Goal: Task Accomplishment & Management: Manage account settings

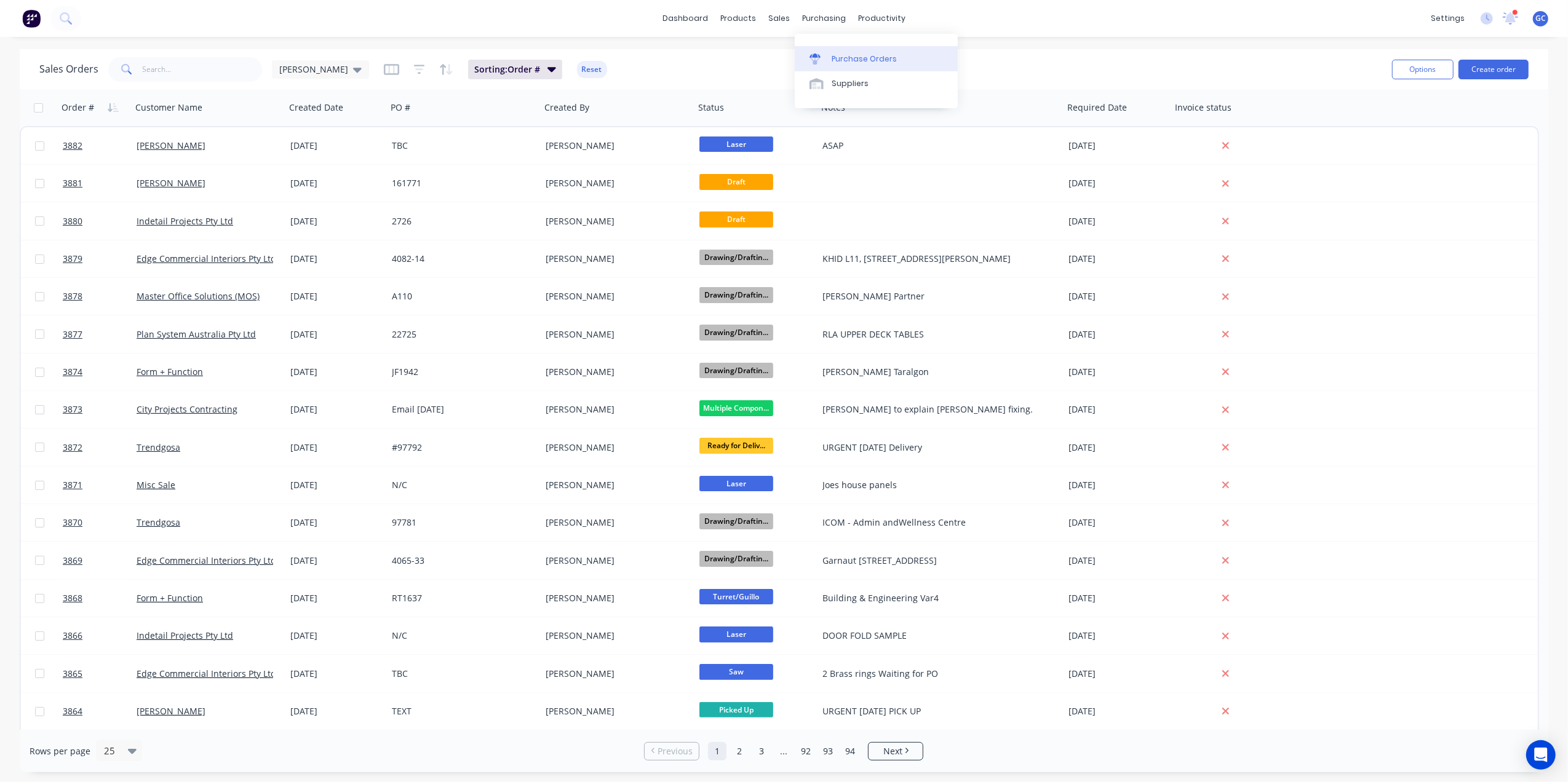
click at [830, 50] on link "Purchase Orders" at bounding box center [877, 58] width 163 height 25
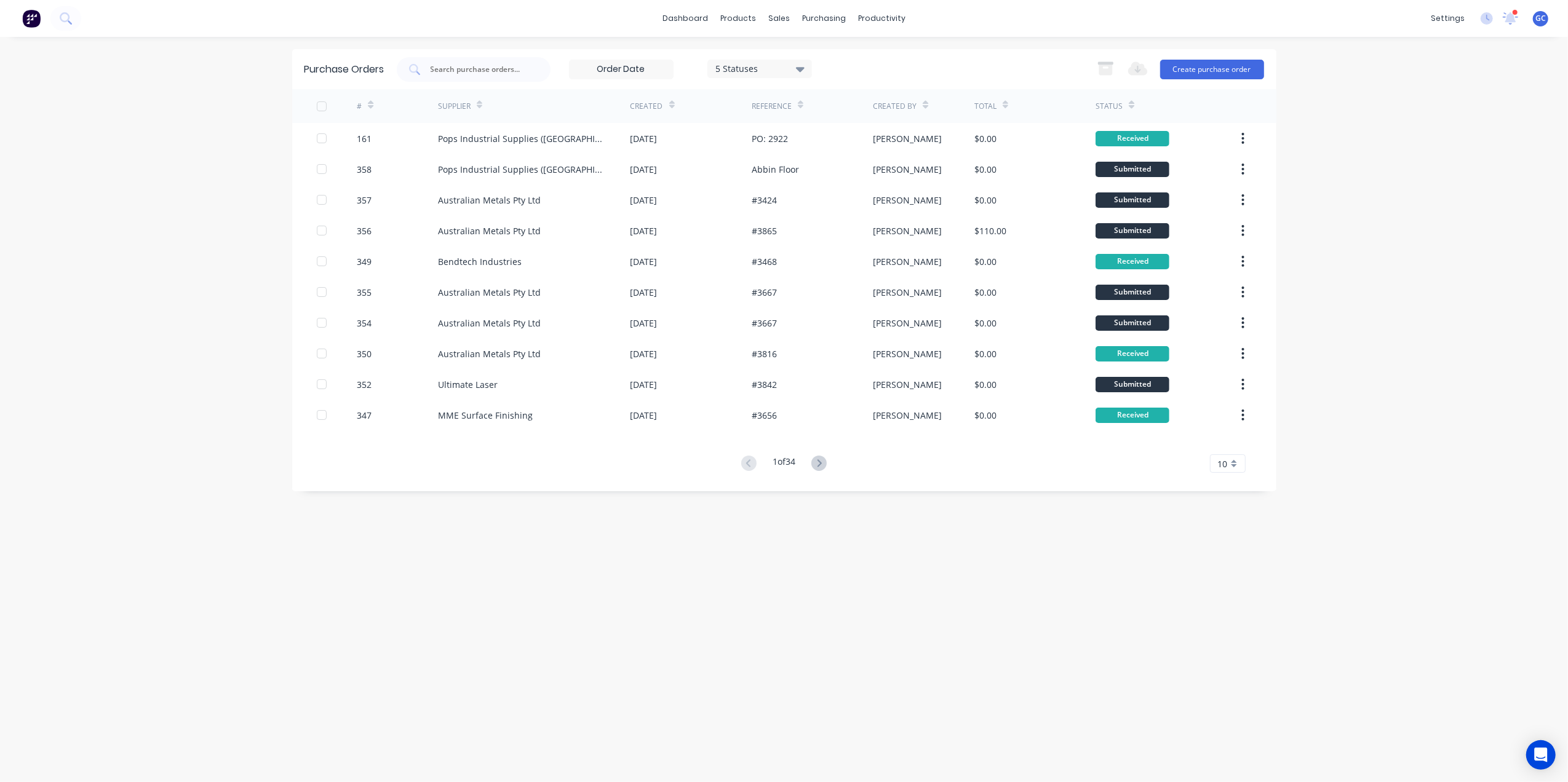
click at [830, 464] on button at bounding box center [819, 464] width 23 height 18
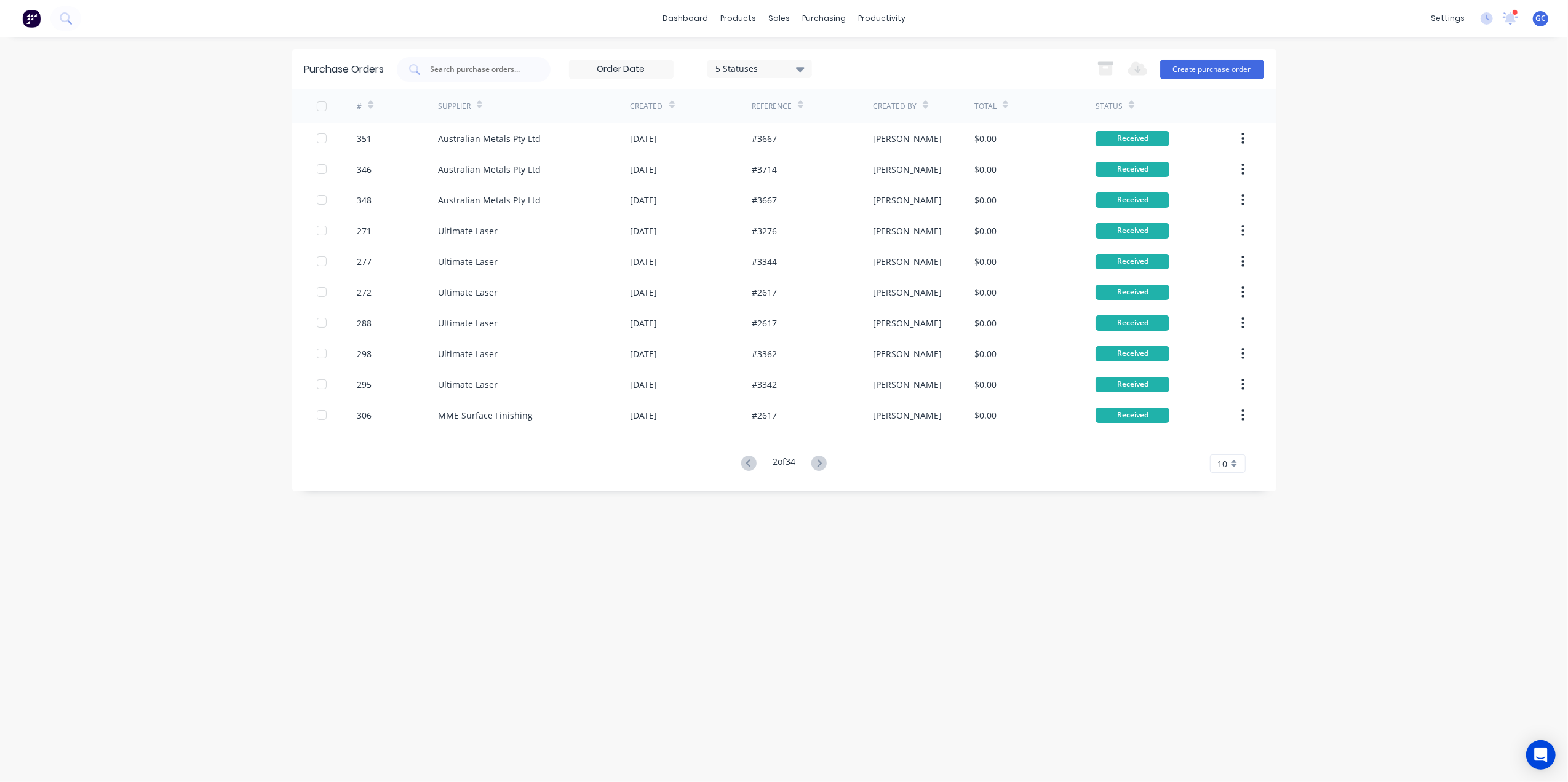
click at [830, 465] on button at bounding box center [819, 464] width 23 height 18
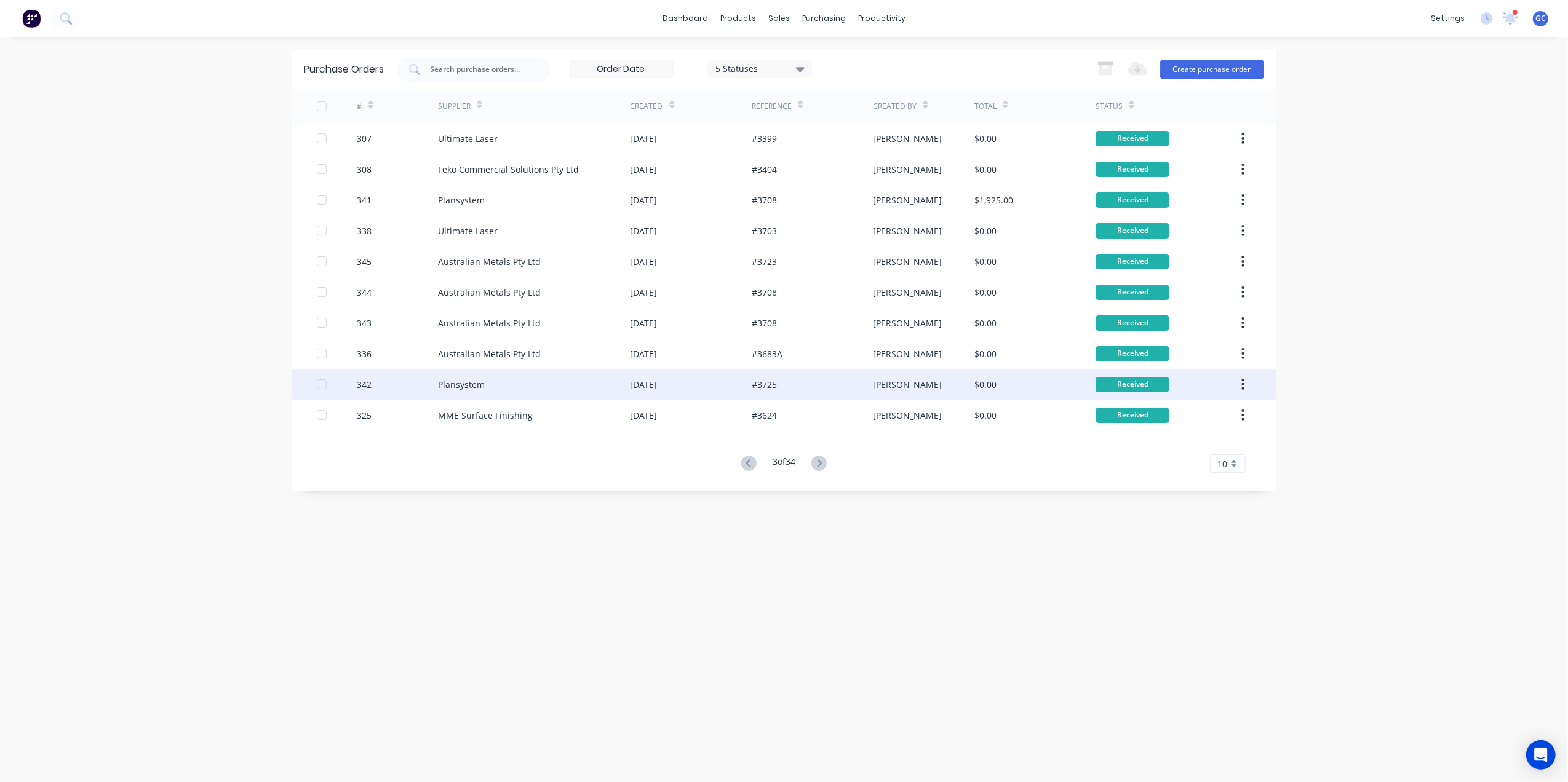
click at [766, 380] on div "#3725" at bounding box center [764, 384] width 25 height 13
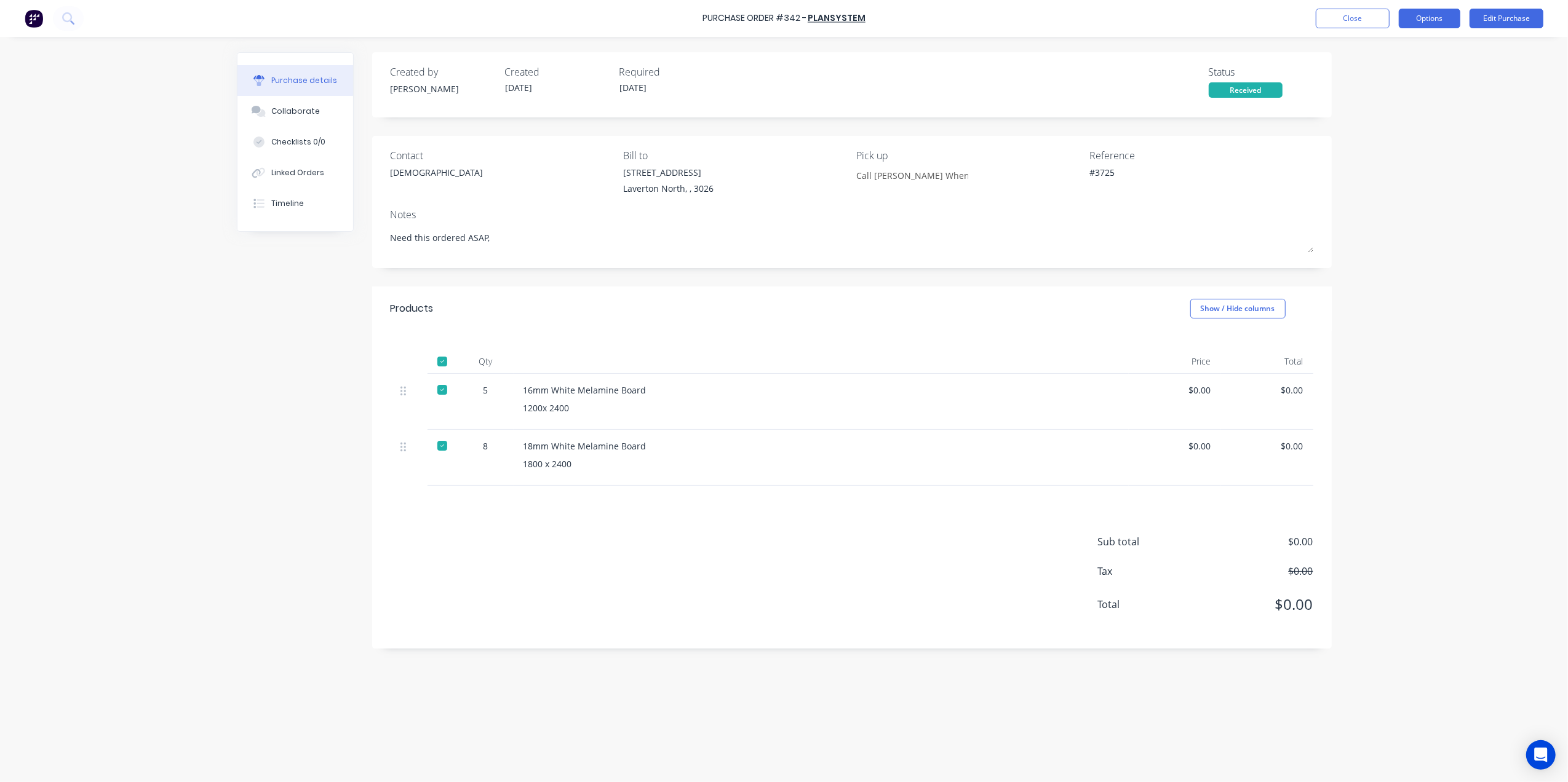
click at [1434, 25] on button "Options" at bounding box center [1430, 18] width 62 height 19
click at [1389, 119] on div "Duplicate" at bounding box center [1402, 124] width 95 height 18
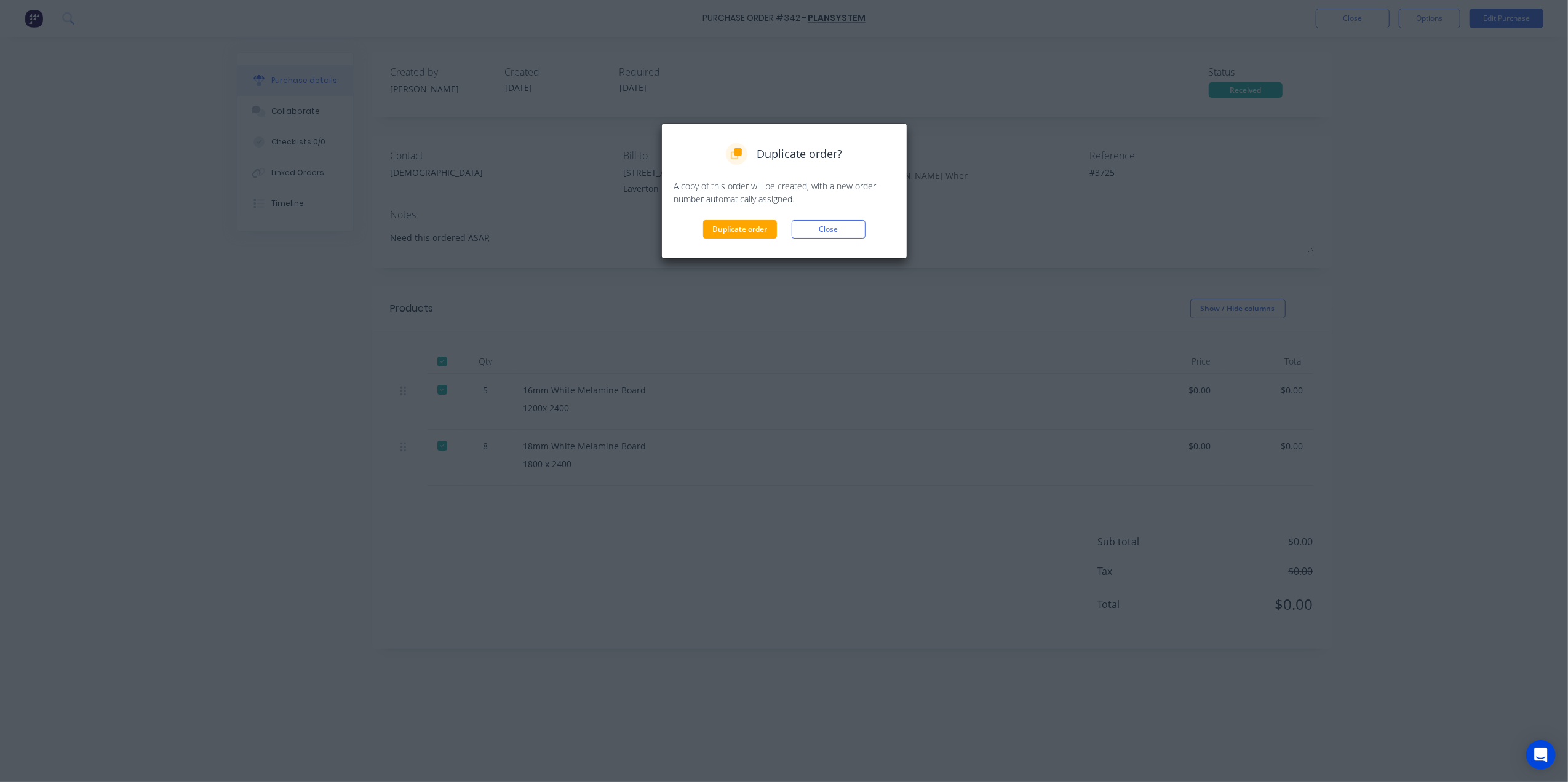
click at [780, 232] on div "Duplicate order Close" at bounding box center [784, 229] width 220 height 19
click at [746, 225] on button "Duplicate order" at bounding box center [740, 229] width 74 height 19
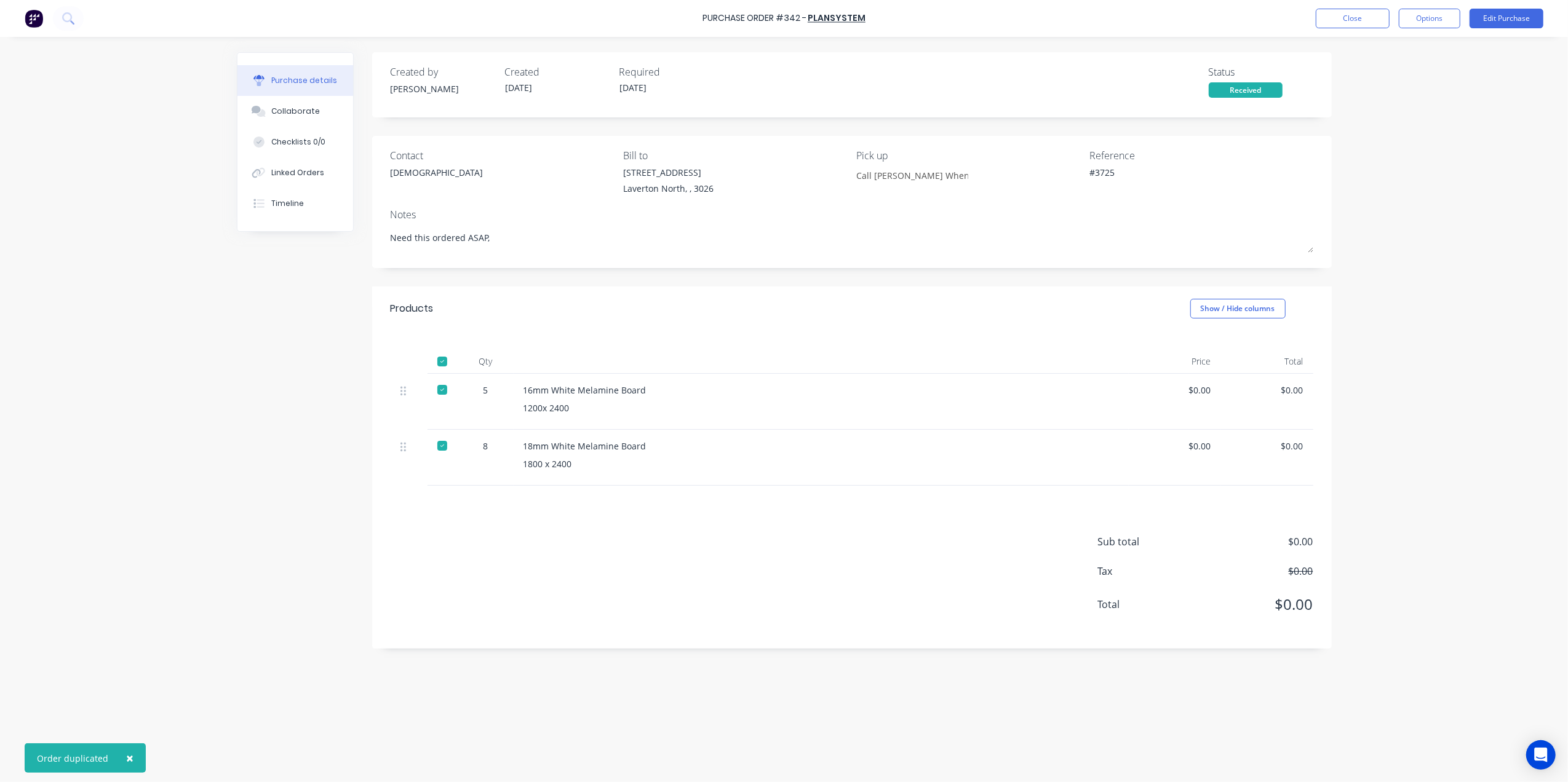
click at [1347, 29] on div "Purchase Order #342 - Plansystem Close Options Edit Purchase" at bounding box center [784, 18] width 1568 height 37
click at [1353, 20] on button "Close" at bounding box center [1353, 18] width 74 height 19
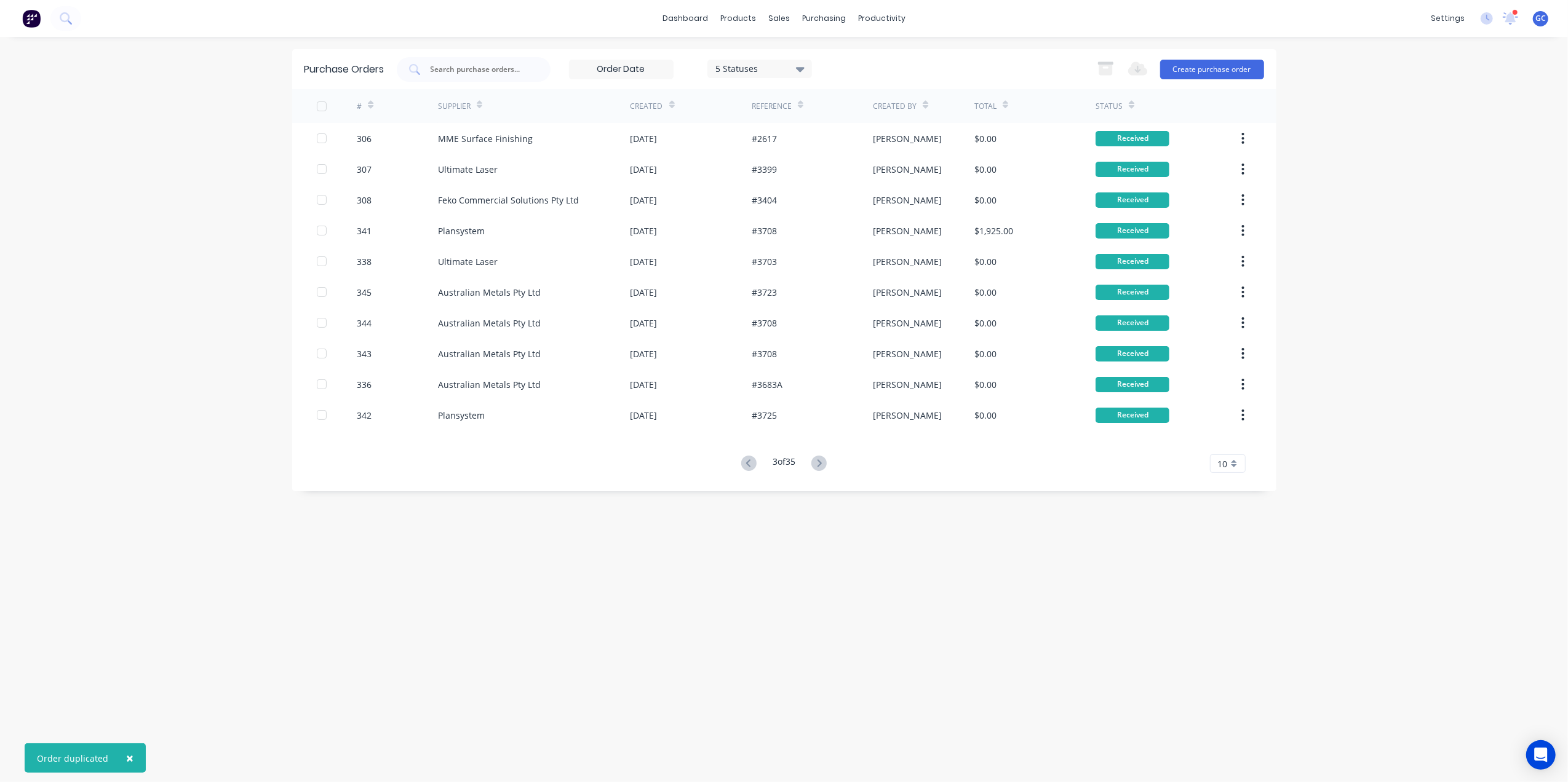
click at [747, 460] on g at bounding box center [749, 463] width 15 height 15
click at [747, 460] on icon at bounding box center [748, 463] width 4 height 7
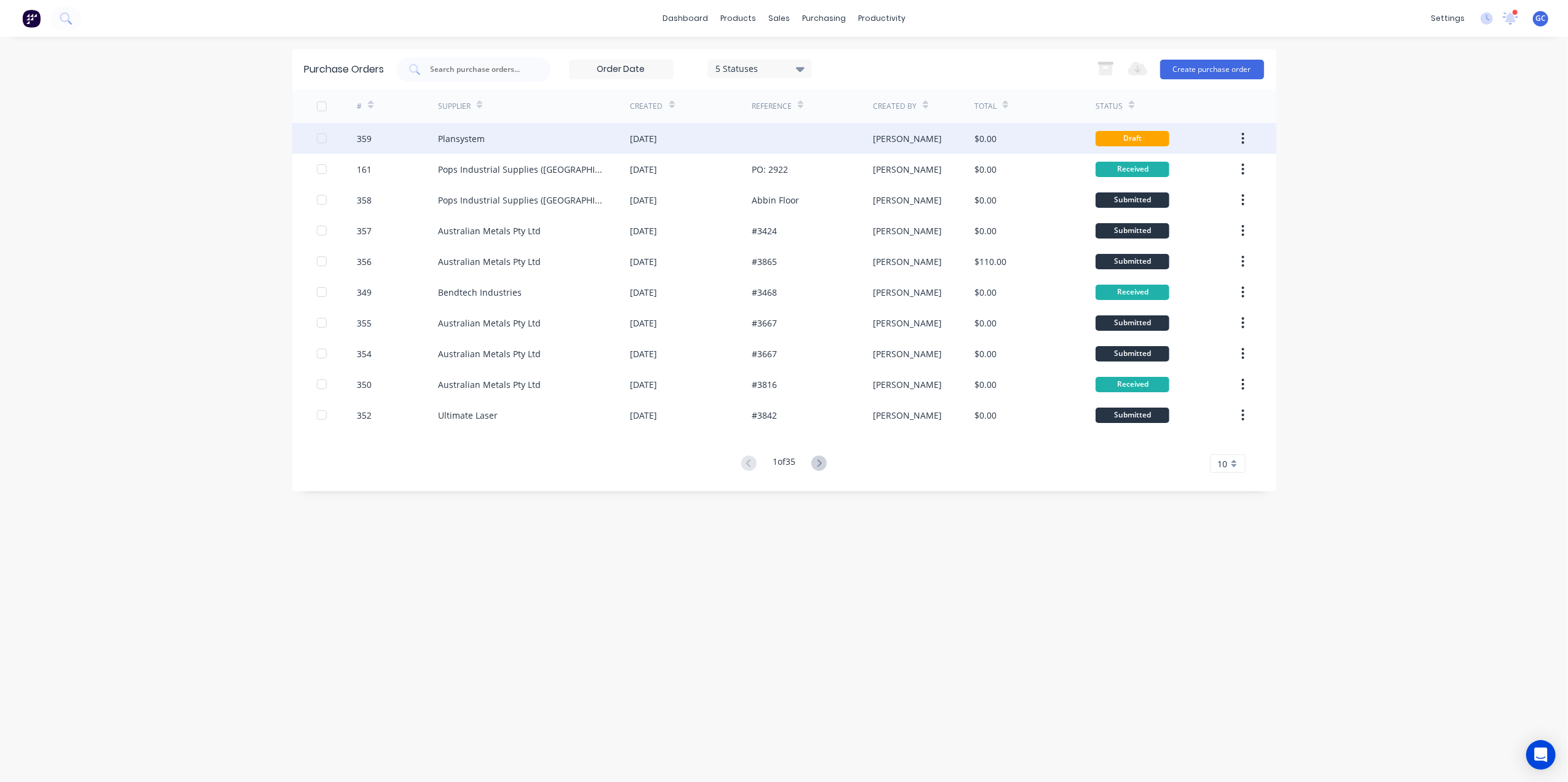
click at [794, 134] on div at bounding box center [812, 138] width 121 height 31
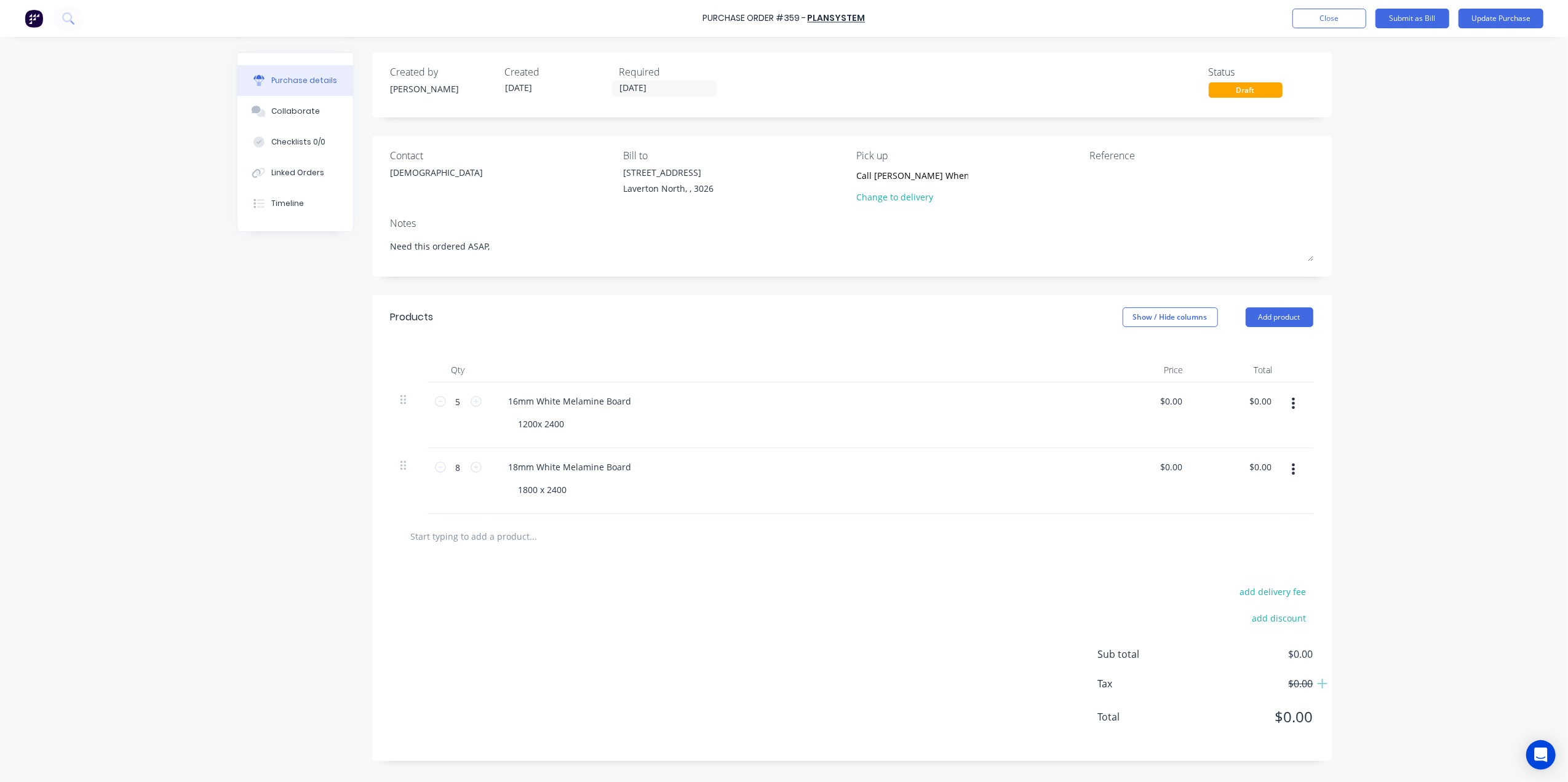
click at [1287, 404] on button "button" at bounding box center [1293, 403] width 29 height 22
click at [1243, 504] on button "Delete" at bounding box center [1256, 509] width 104 height 25
click at [435, 399] on icon at bounding box center [440, 402] width 11 height 11
type textarea "x"
type input "7"
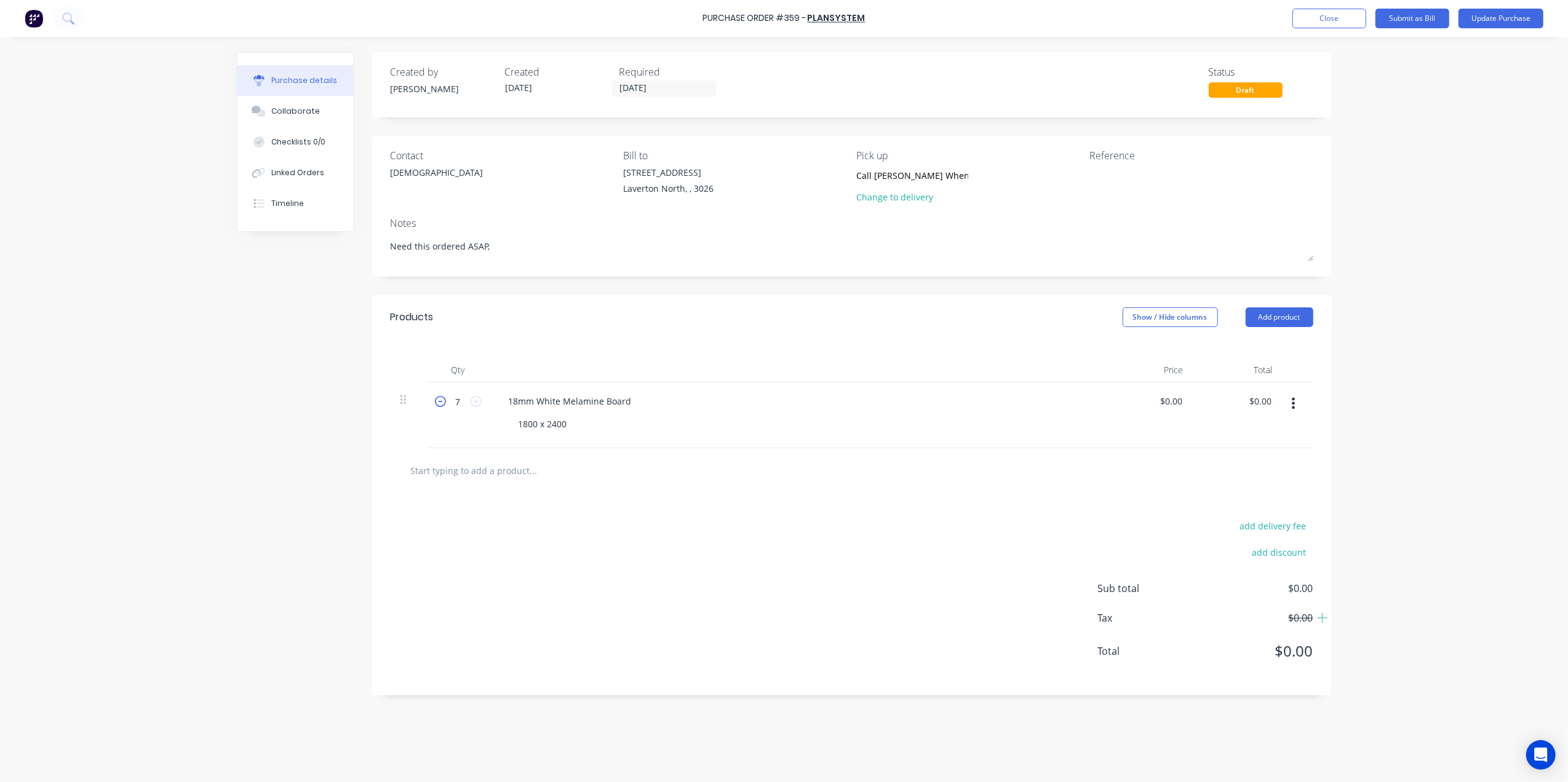
click at [435, 399] on icon at bounding box center [440, 402] width 11 height 11
type textarea "x"
type input "6"
click at [435, 399] on icon at bounding box center [440, 402] width 11 height 11
type textarea "x"
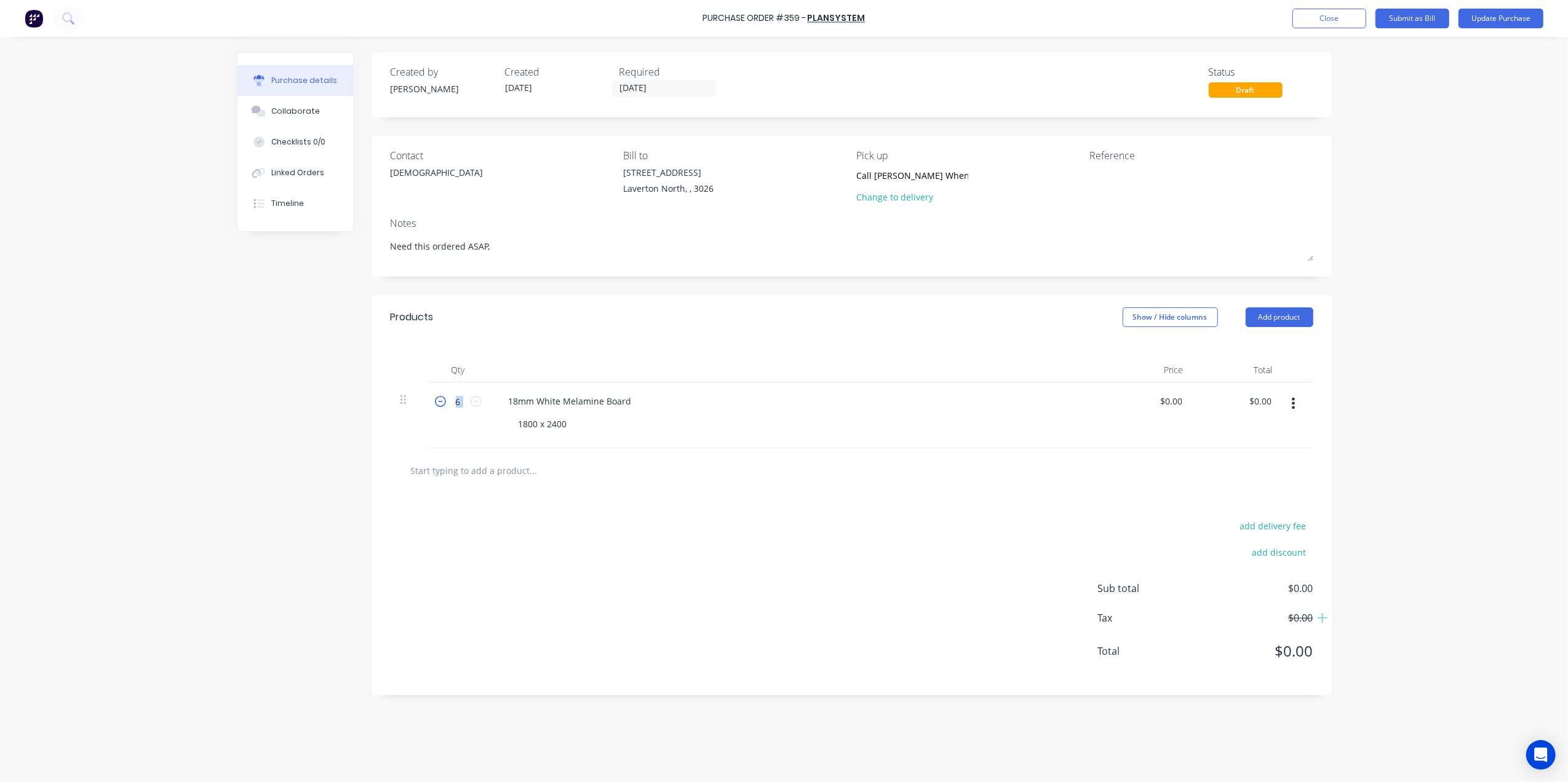
type input "5"
click at [685, 306] on div "Products Show / Hide columns Add product" at bounding box center [852, 317] width 960 height 44
type textarea "x"
click at [1123, 166] on div at bounding box center [1166, 181] width 154 height 31
click at [1118, 178] on textarea at bounding box center [1166, 179] width 154 height 27
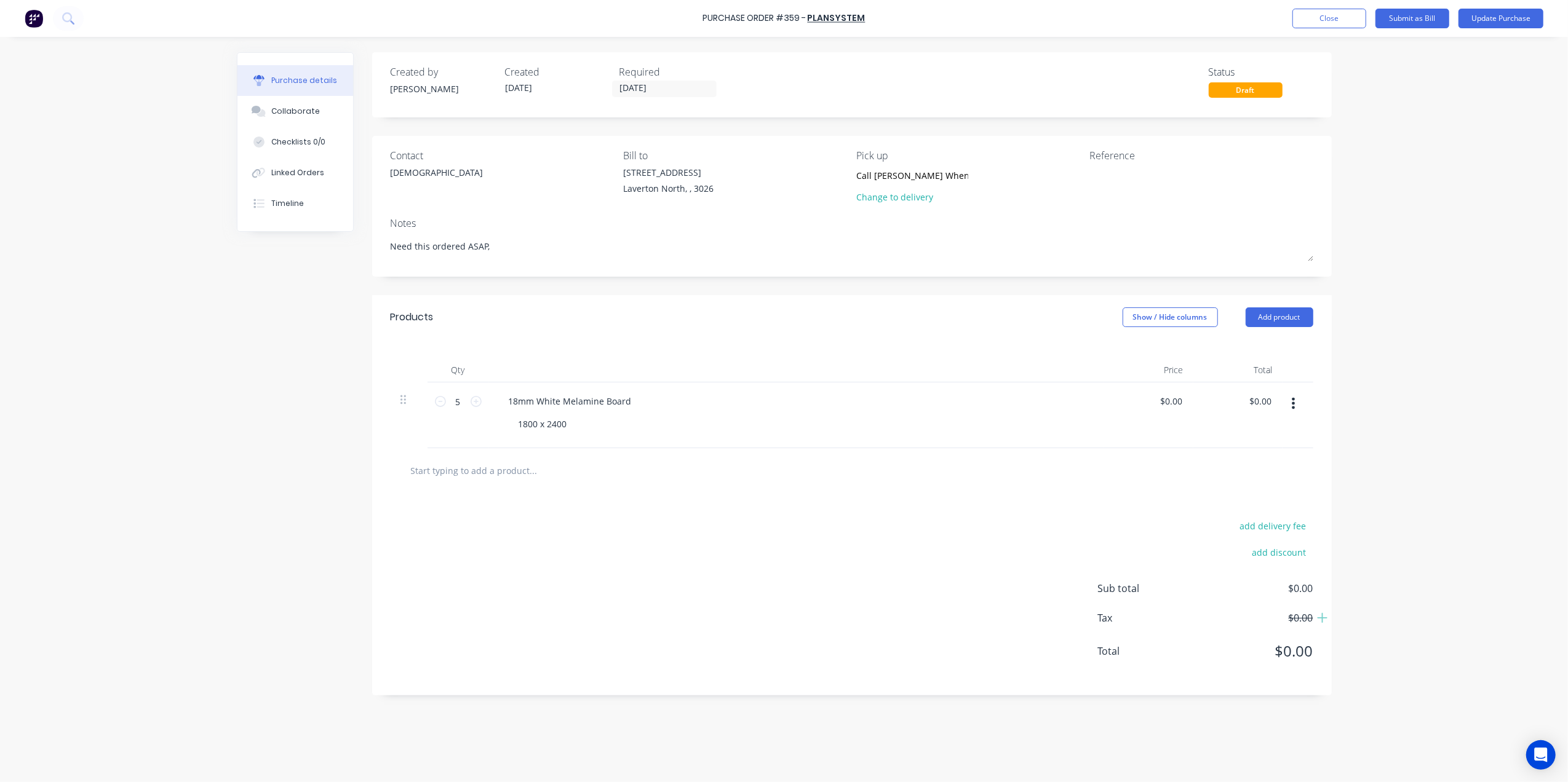
type textarea "S"
type textarea "x"
type textarea "St"
type textarea "x"
type textarea "Sto"
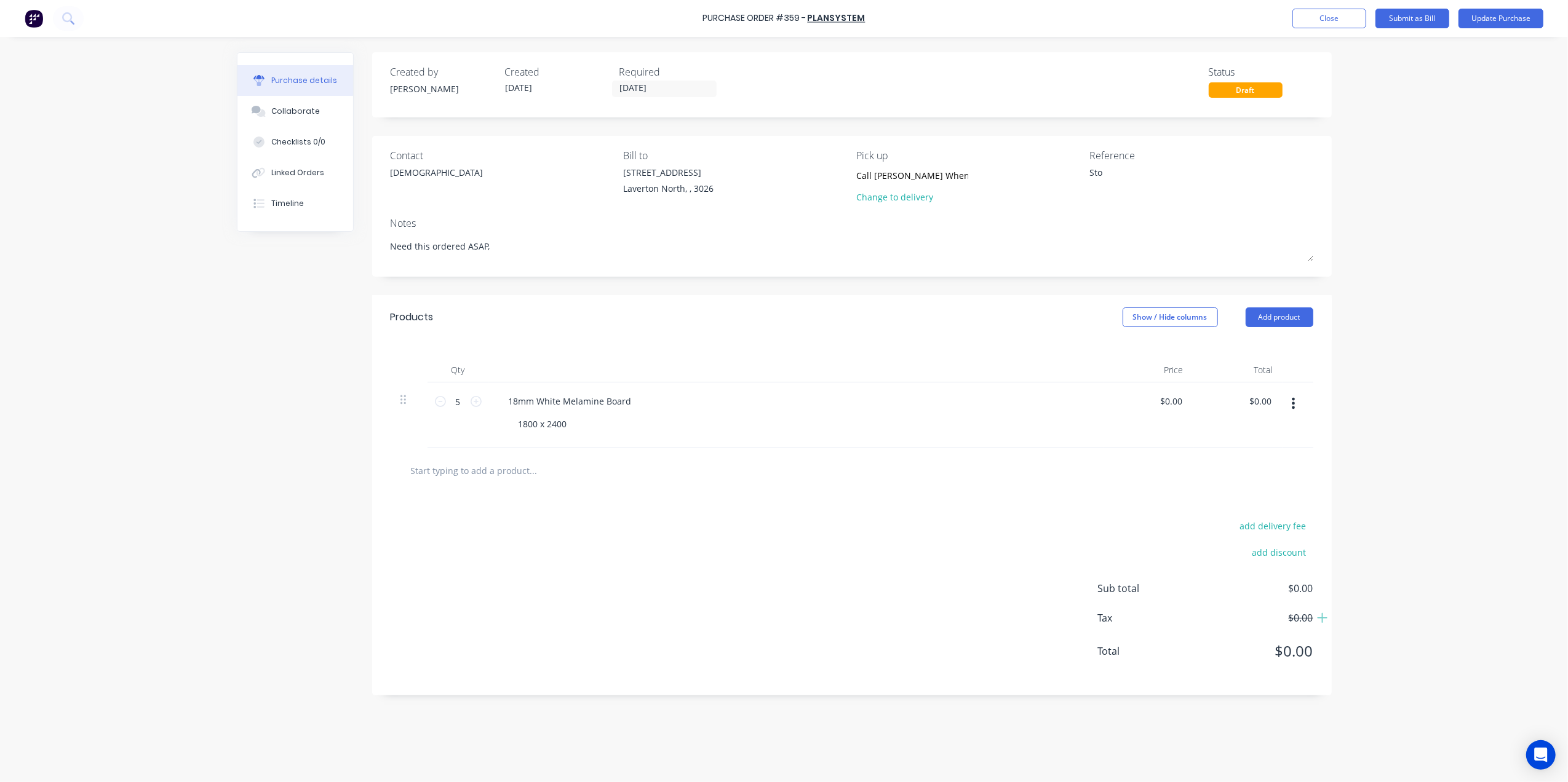
type textarea "x"
type textarea "Stoc"
type textarea "x"
type textarea "Stock"
type textarea "x"
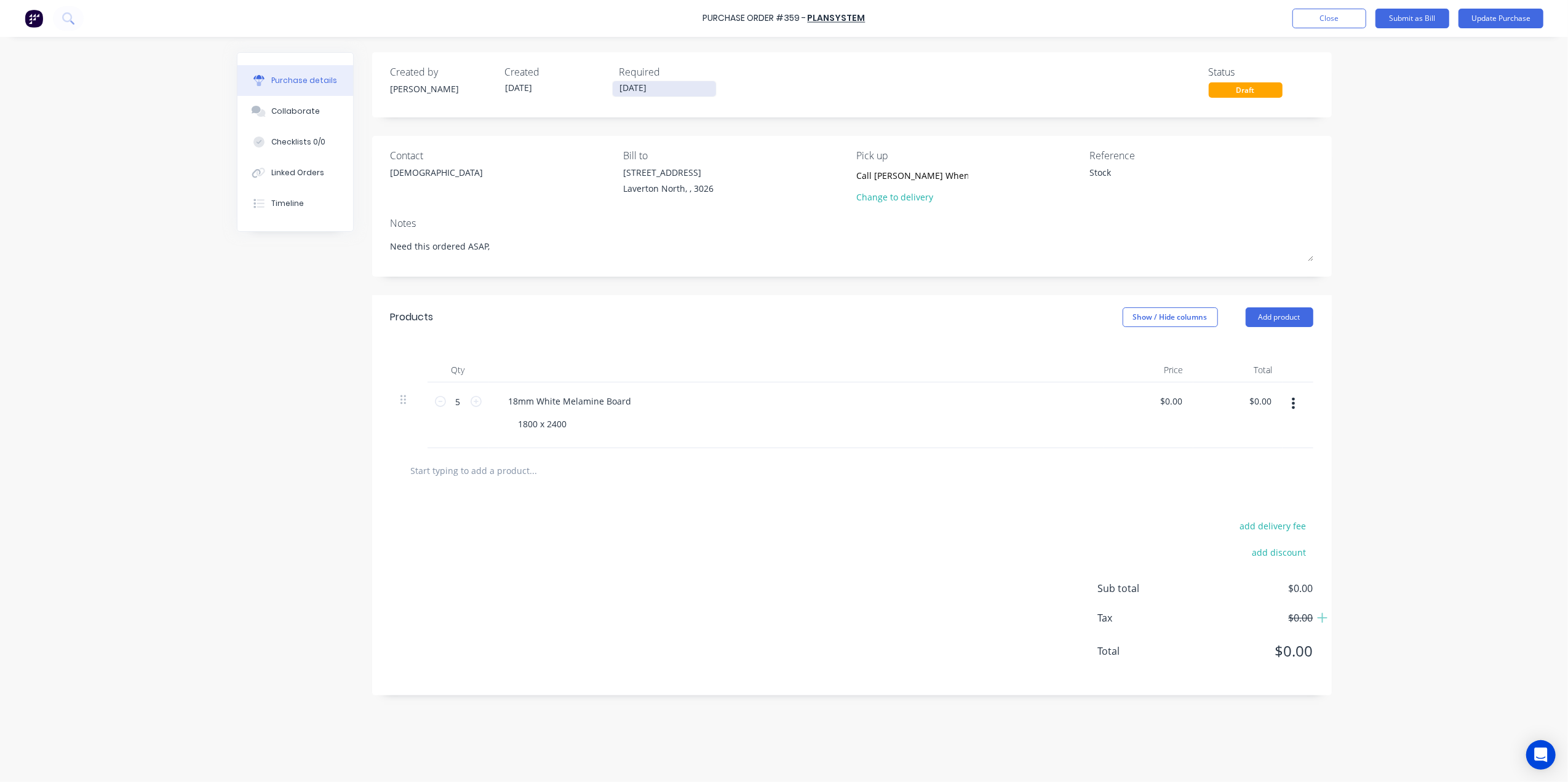
type textarea "Stock"
type textarea "x"
type textarea "Stock"
click at [625, 92] on input "[DATE]" at bounding box center [664, 88] width 104 height 15
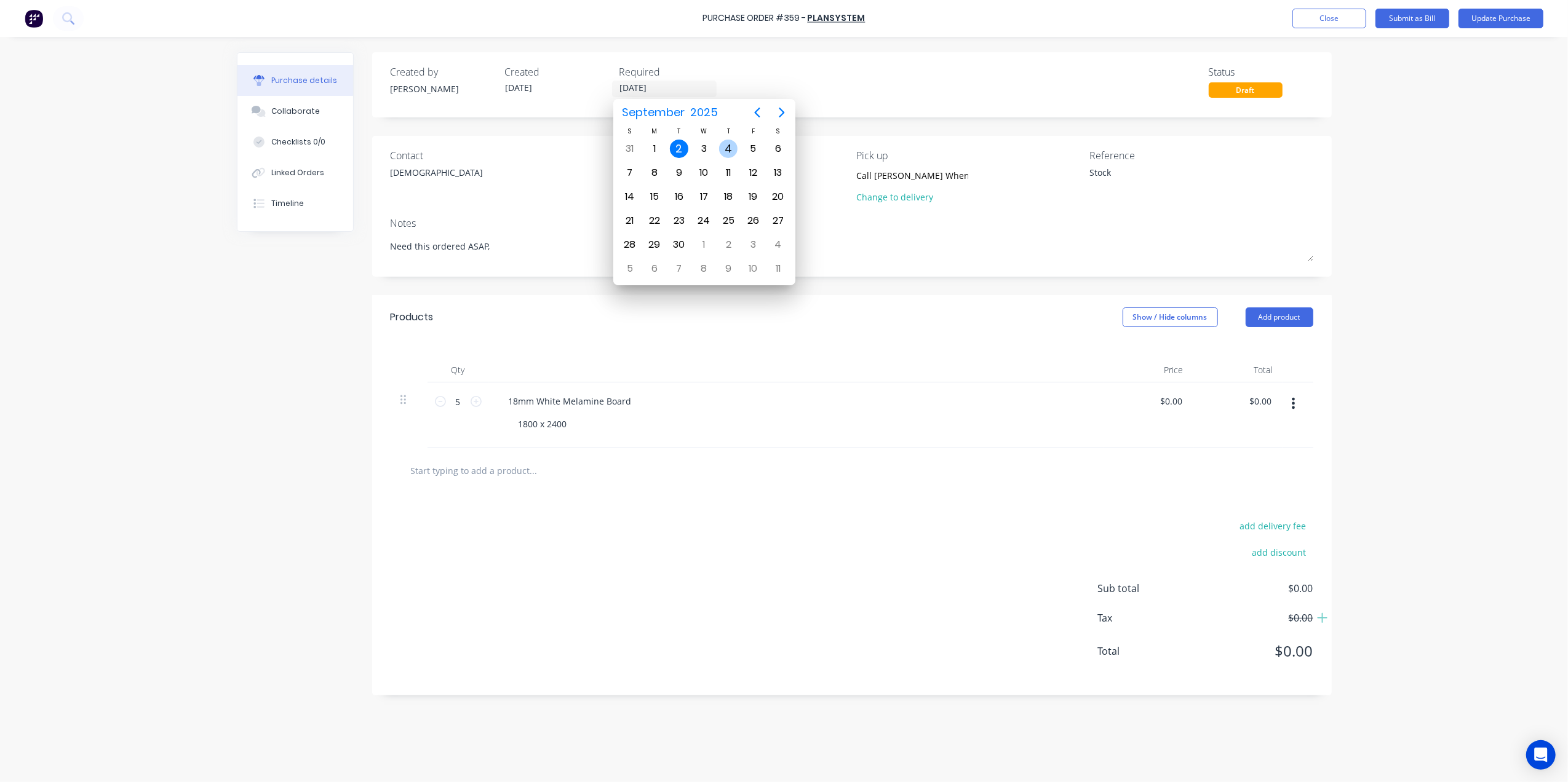
click at [736, 150] on div "4" at bounding box center [729, 149] width 19 height 19
type textarea "x"
type input "04/09/25"
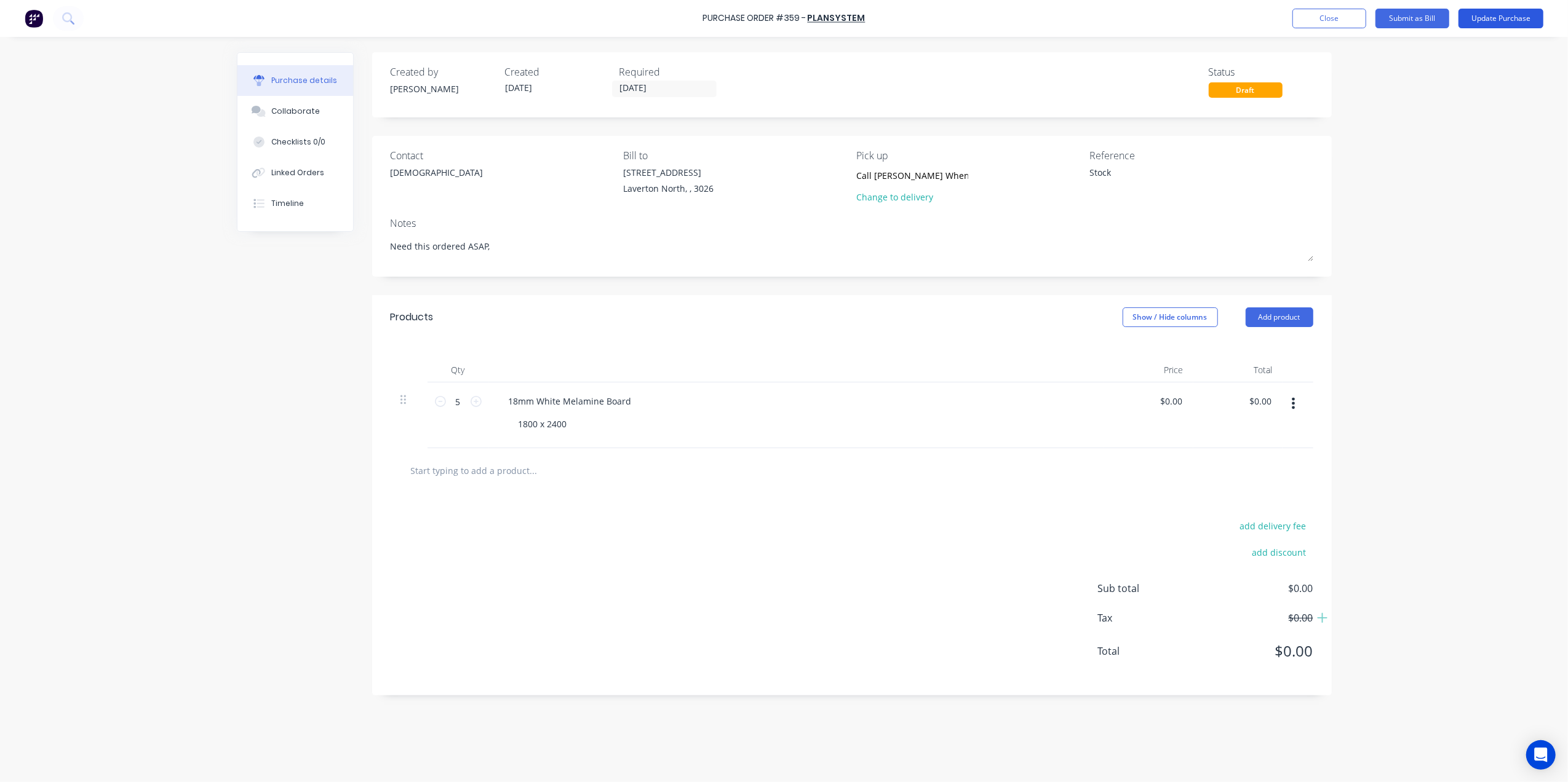
click at [1497, 21] on button "Update Purchase" at bounding box center [1500, 18] width 85 height 19
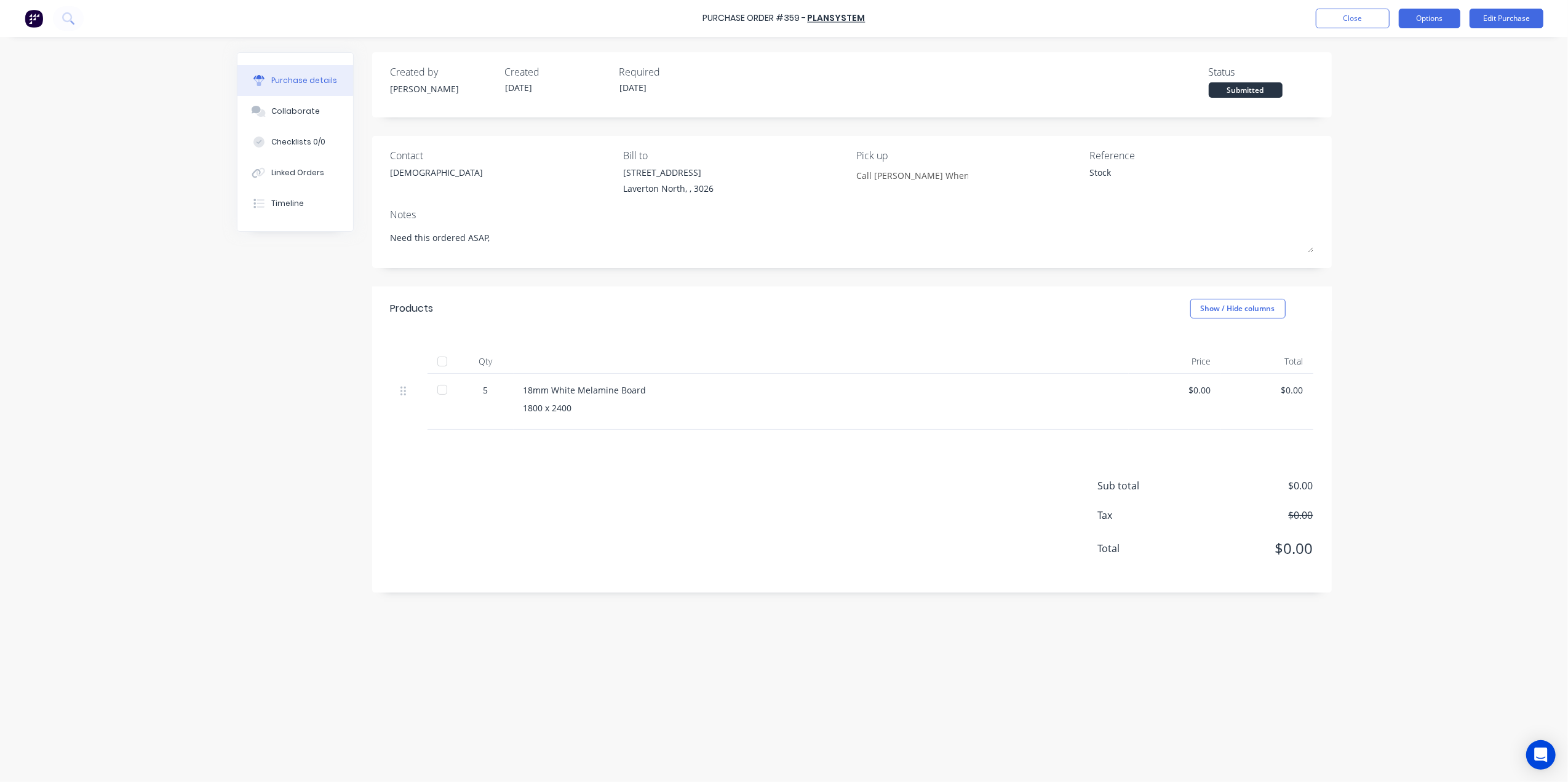
click at [1453, 15] on button "Options" at bounding box center [1430, 18] width 62 height 19
click at [1412, 49] on div "Print / Email" at bounding box center [1402, 50] width 95 height 18
click at [1376, 102] on div "Without pricing" at bounding box center [1402, 99] width 95 height 18
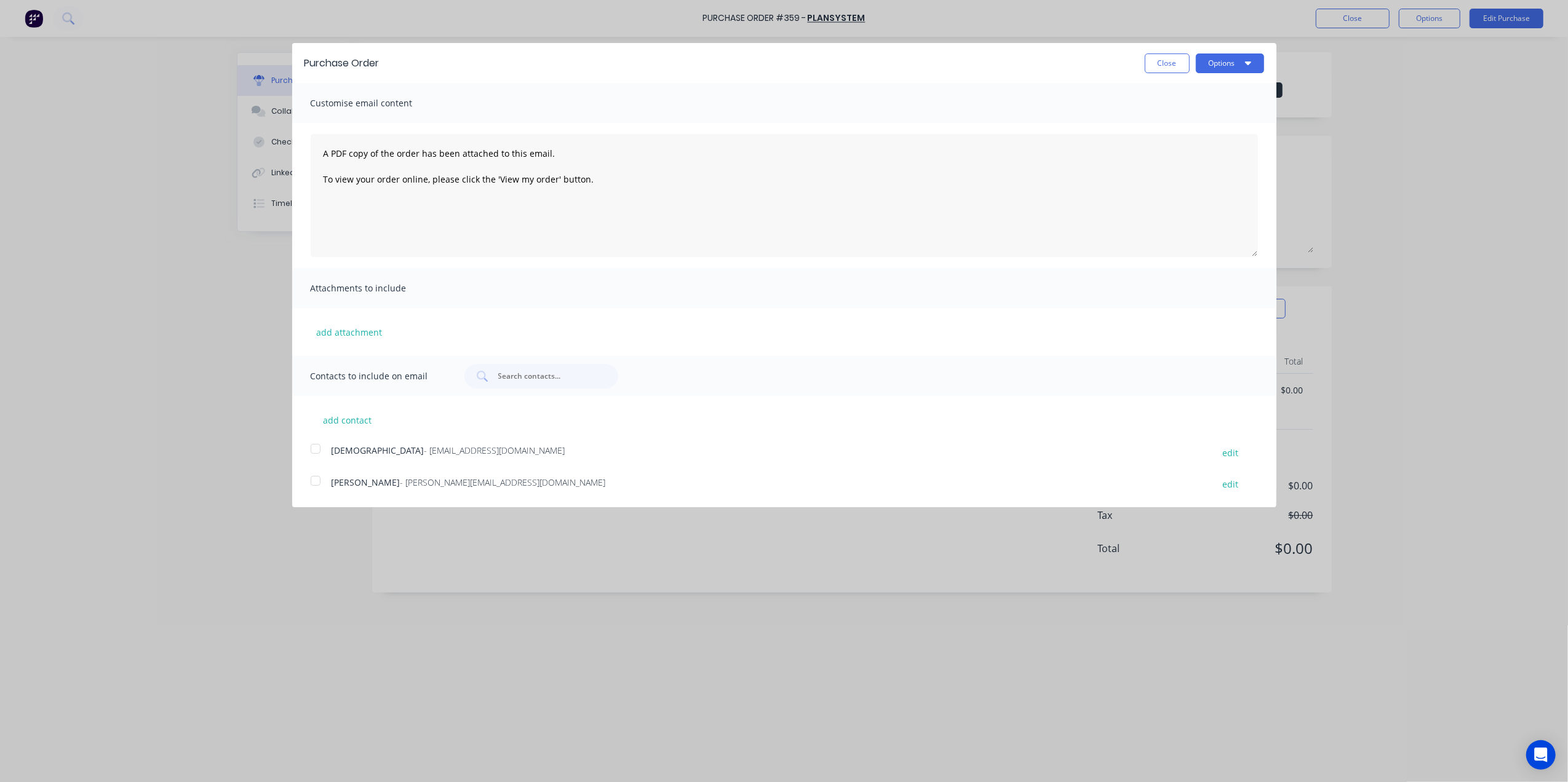
click at [314, 473] on div at bounding box center [316, 481] width 25 height 25
click at [315, 449] on div at bounding box center [316, 448] width 25 height 25
click at [314, 480] on div at bounding box center [316, 481] width 25 height 25
click at [1227, 74] on div "Purchase Order Close Options" at bounding box center [784, 63] width 984 height 40
click at [1240, 61] on button "Options" at bounding box center [1230, 63] width 68 height 19
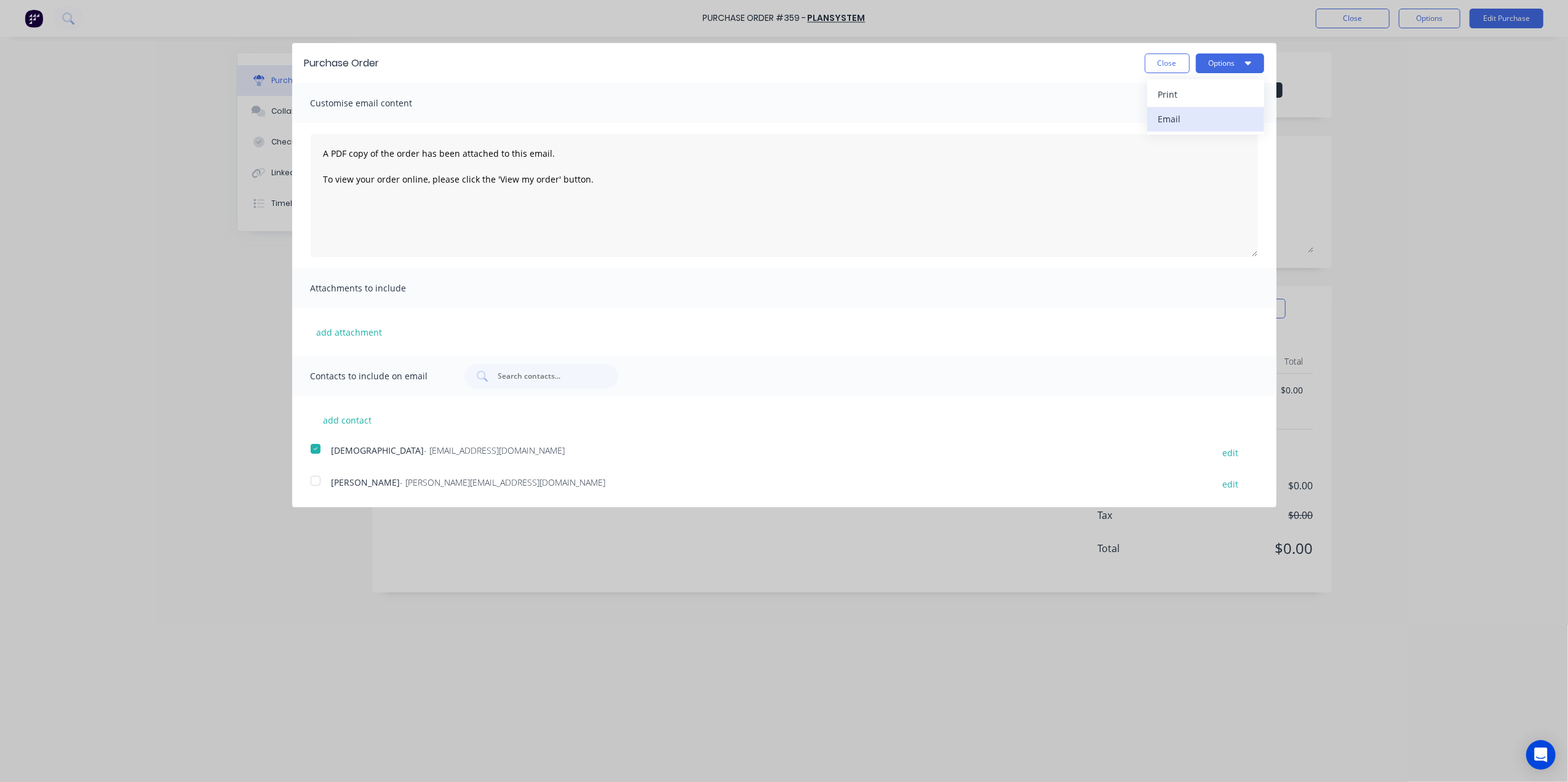
click at [1206, 109] on button "Email" at bounding box center [1206, 119] width 117 height 25
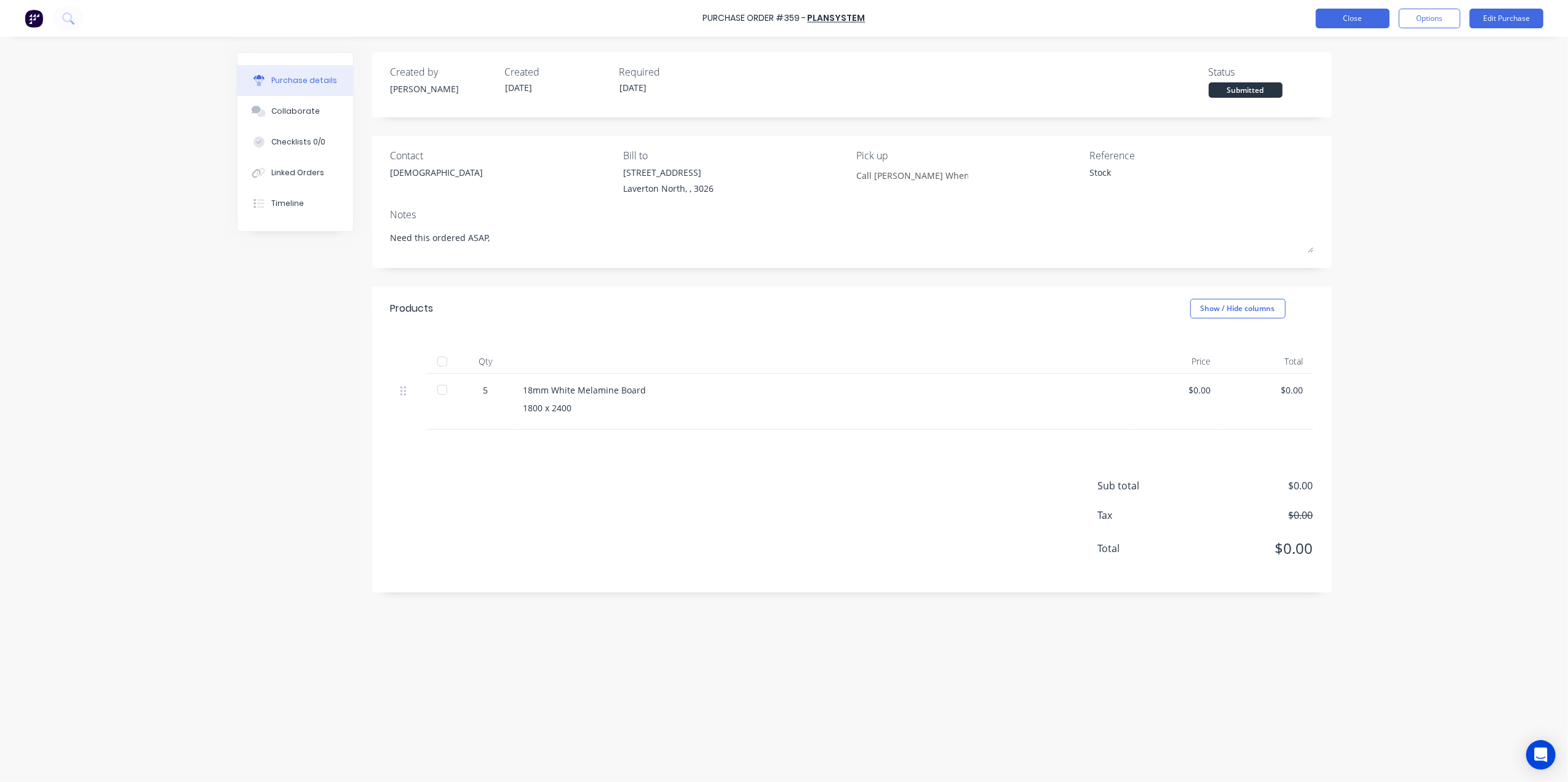
click at [1364, 23] on button "Close" at bounding box center [1353, 18] width 74 height 19
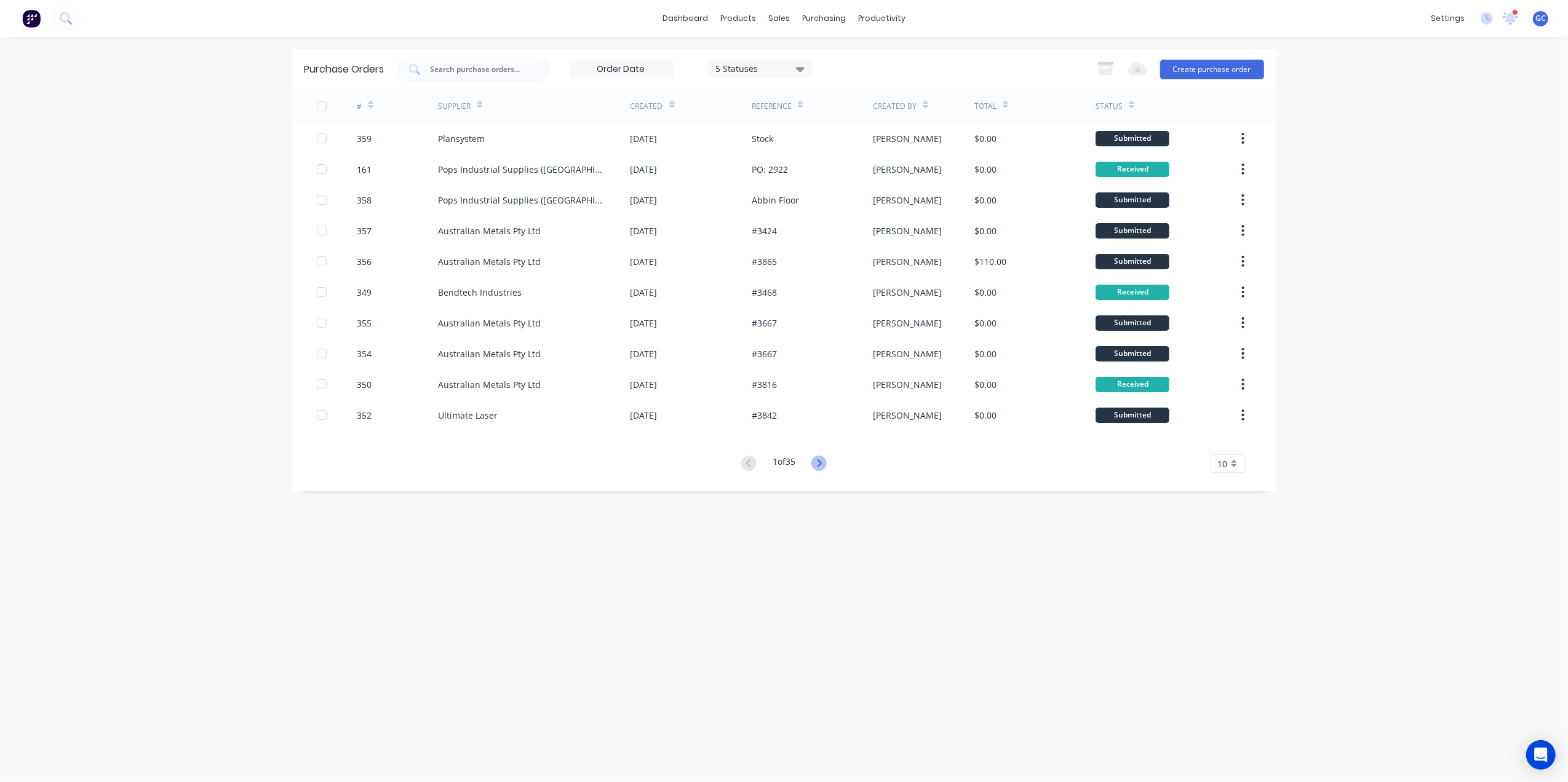
click at [826, 466] on icon at bounding box center [819, 463] width 15 height 15
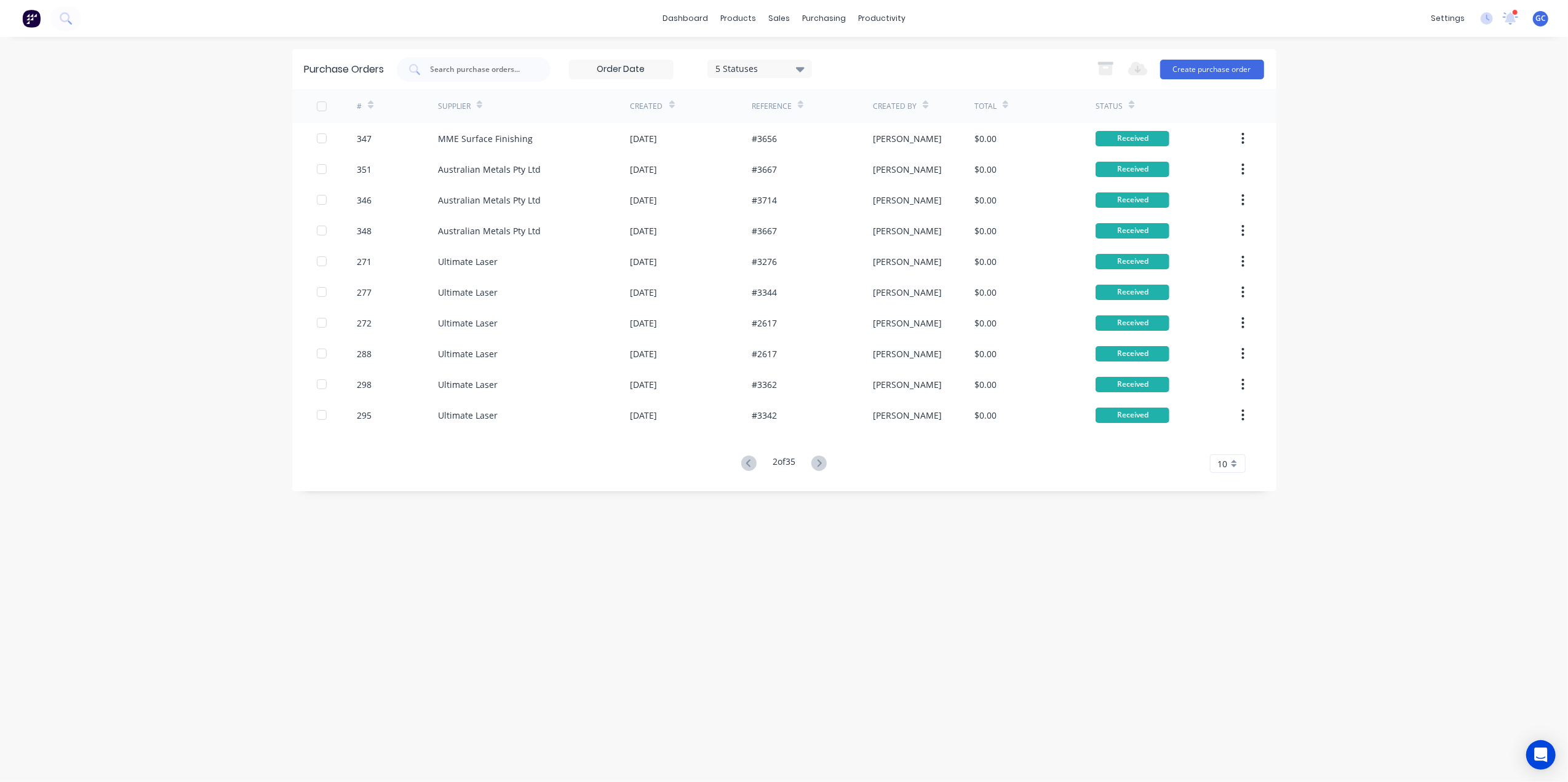
click at [826, 466] on icon at bounding box center [819, 463] width 15 height 15
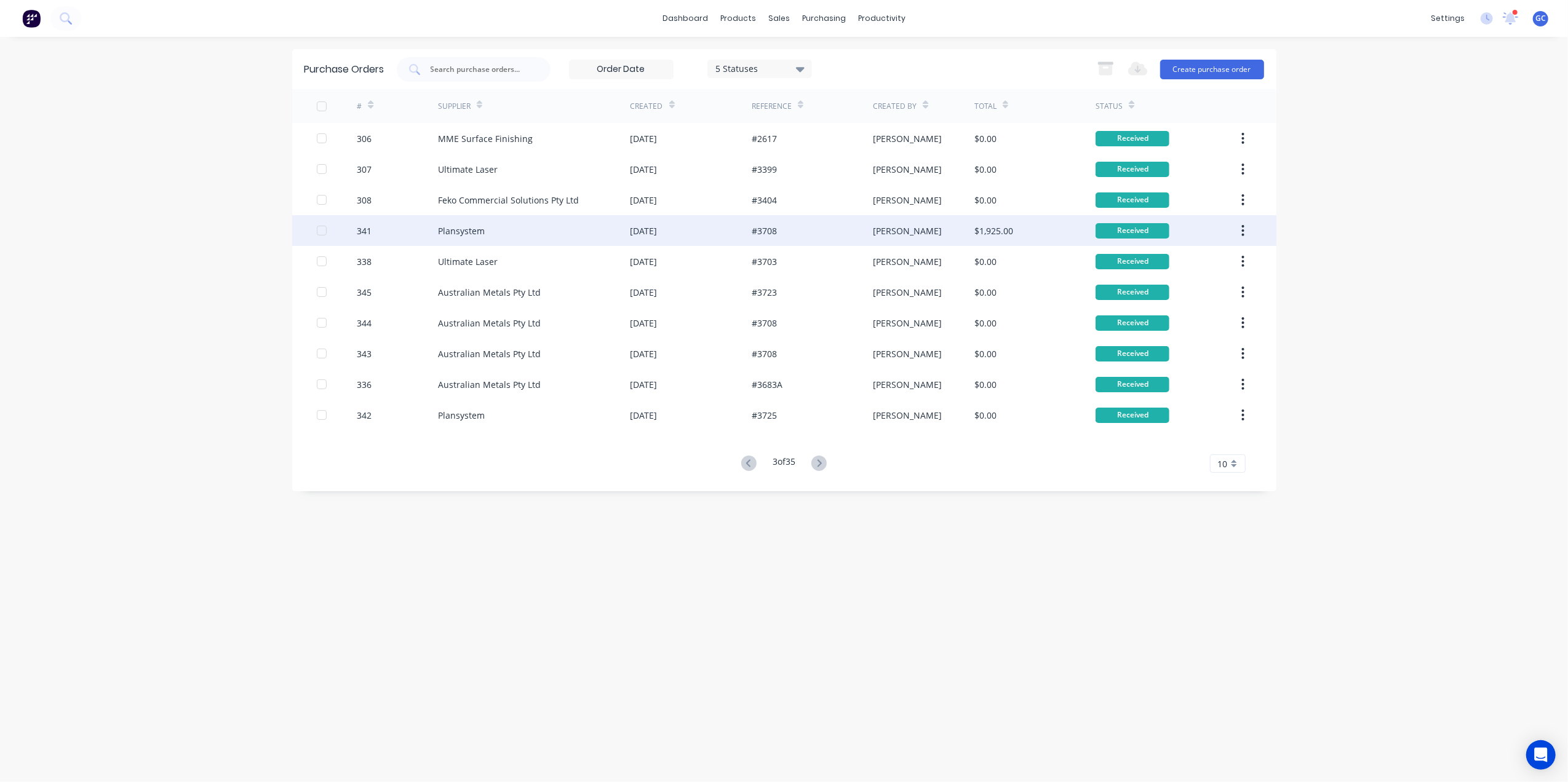
click at [827, 227] on div "#3708" at bounding box center [812, 231] width 121 height 31
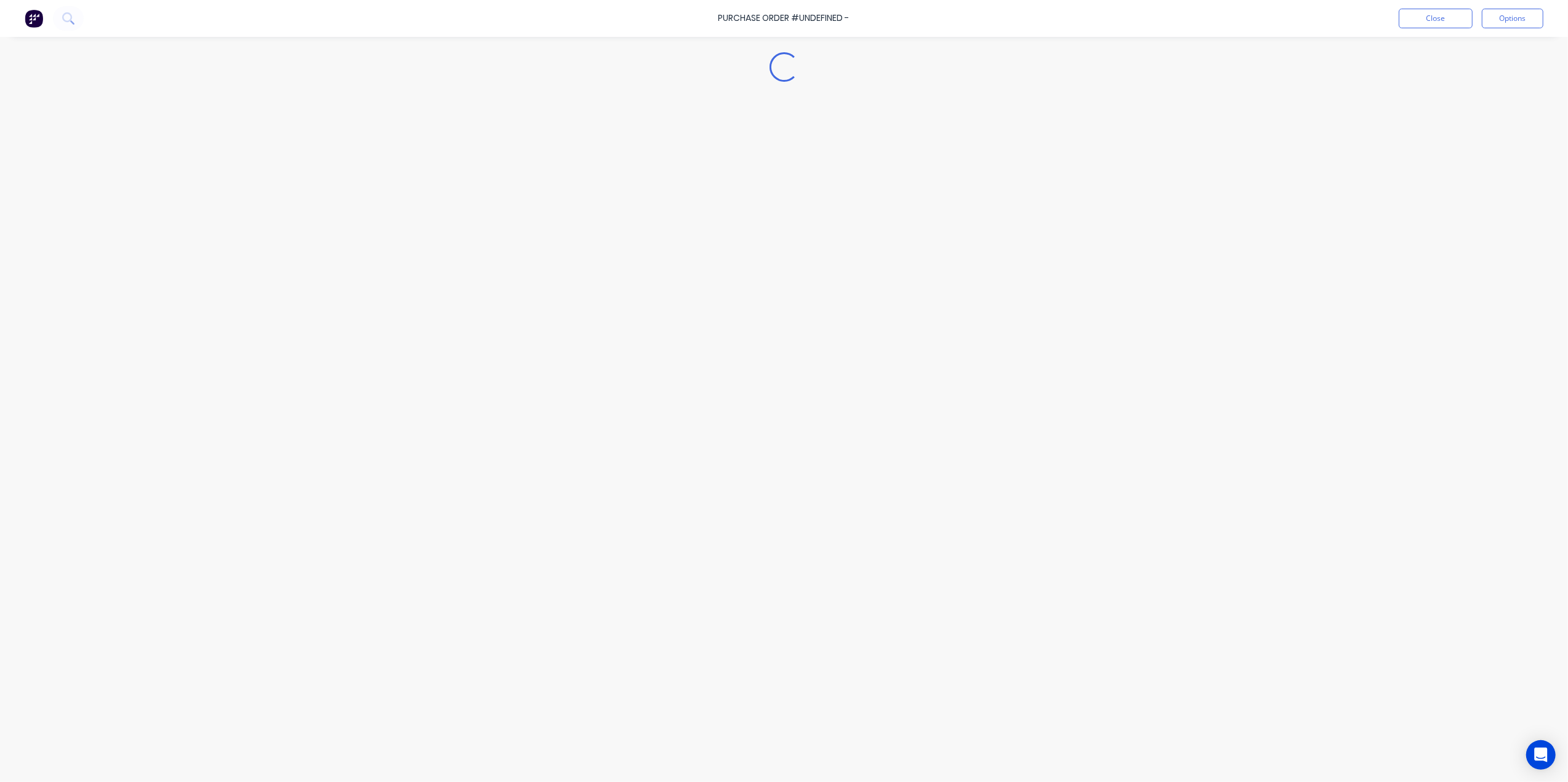
type textarea "x"
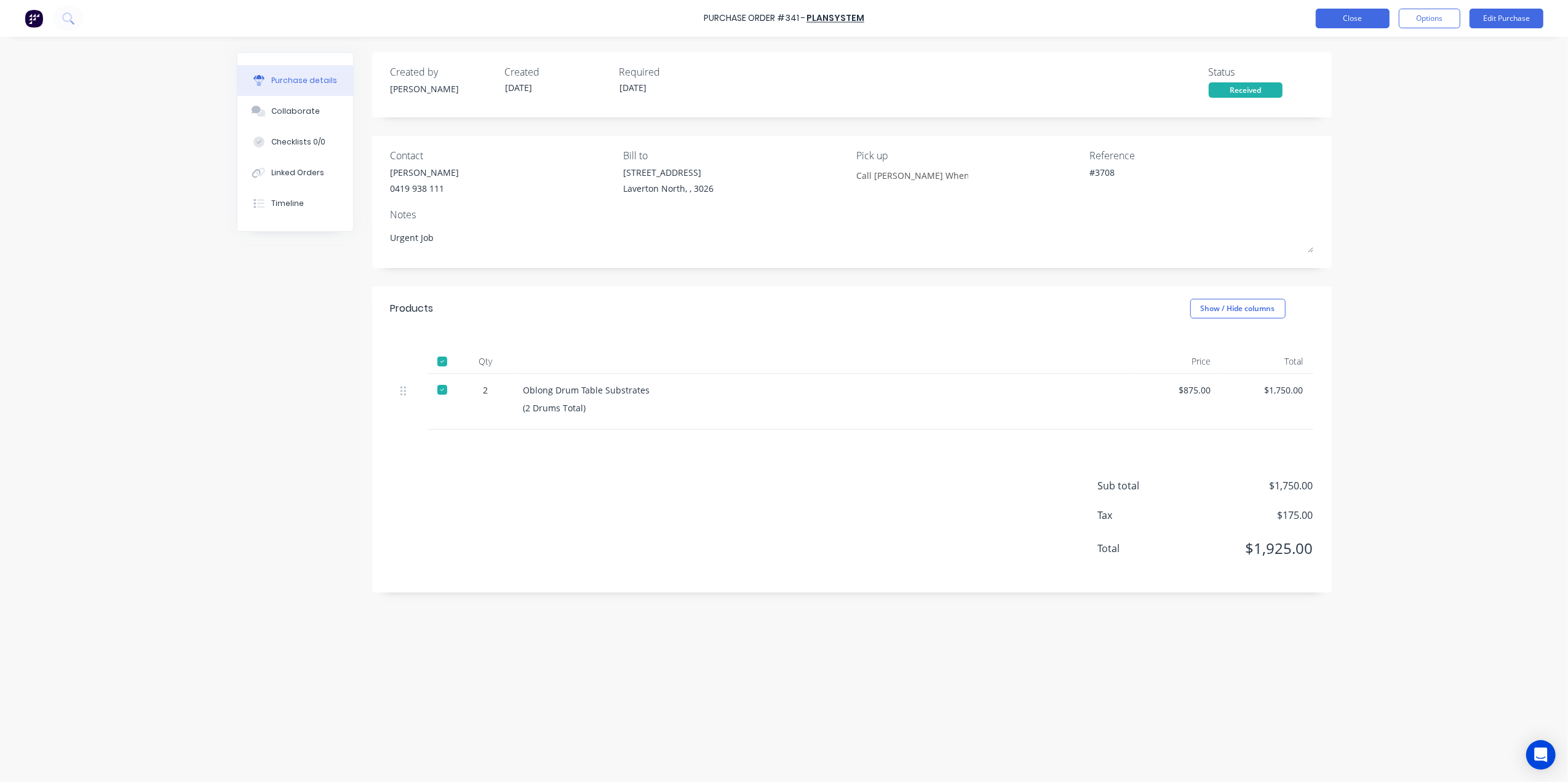
click at [1334, 19] on button "Close" at bounding box center [1353, 18] width 74 height 19
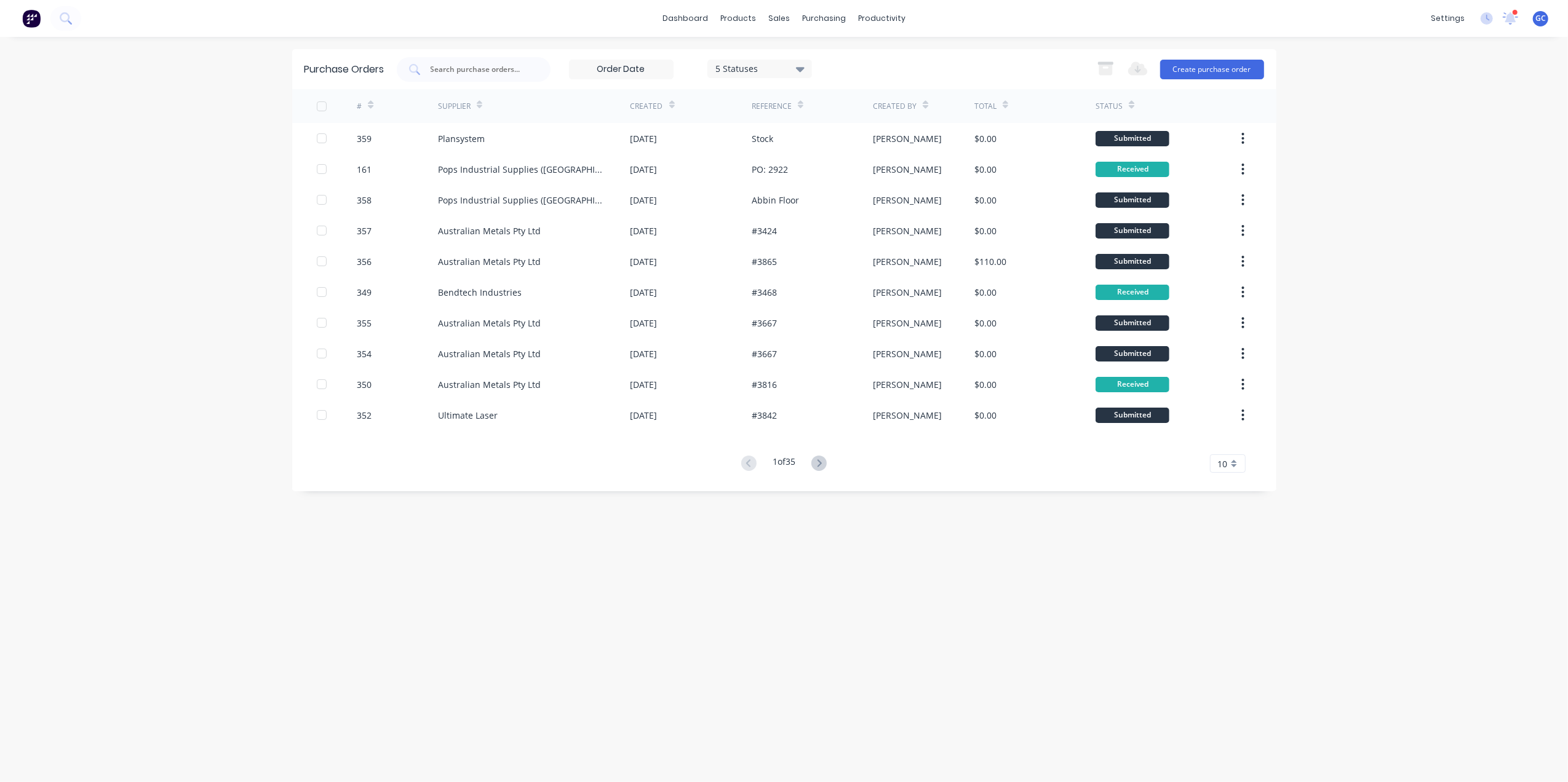
click at [471, 72] on input "text" at bounding box center [480, 70] width 102 height 12
type input "trendgosa"
drag, startPoint x: 781, startPoint y: 23, endPoint x: 793, endPoint y: 47, distance: 26.8
click at [781, 23] on div "sales" at bounding box center [779, 19] width 34 height 19
click at [808, 64] on div "Sales Orders" at bounding box center [824, 59] width 50 height 11
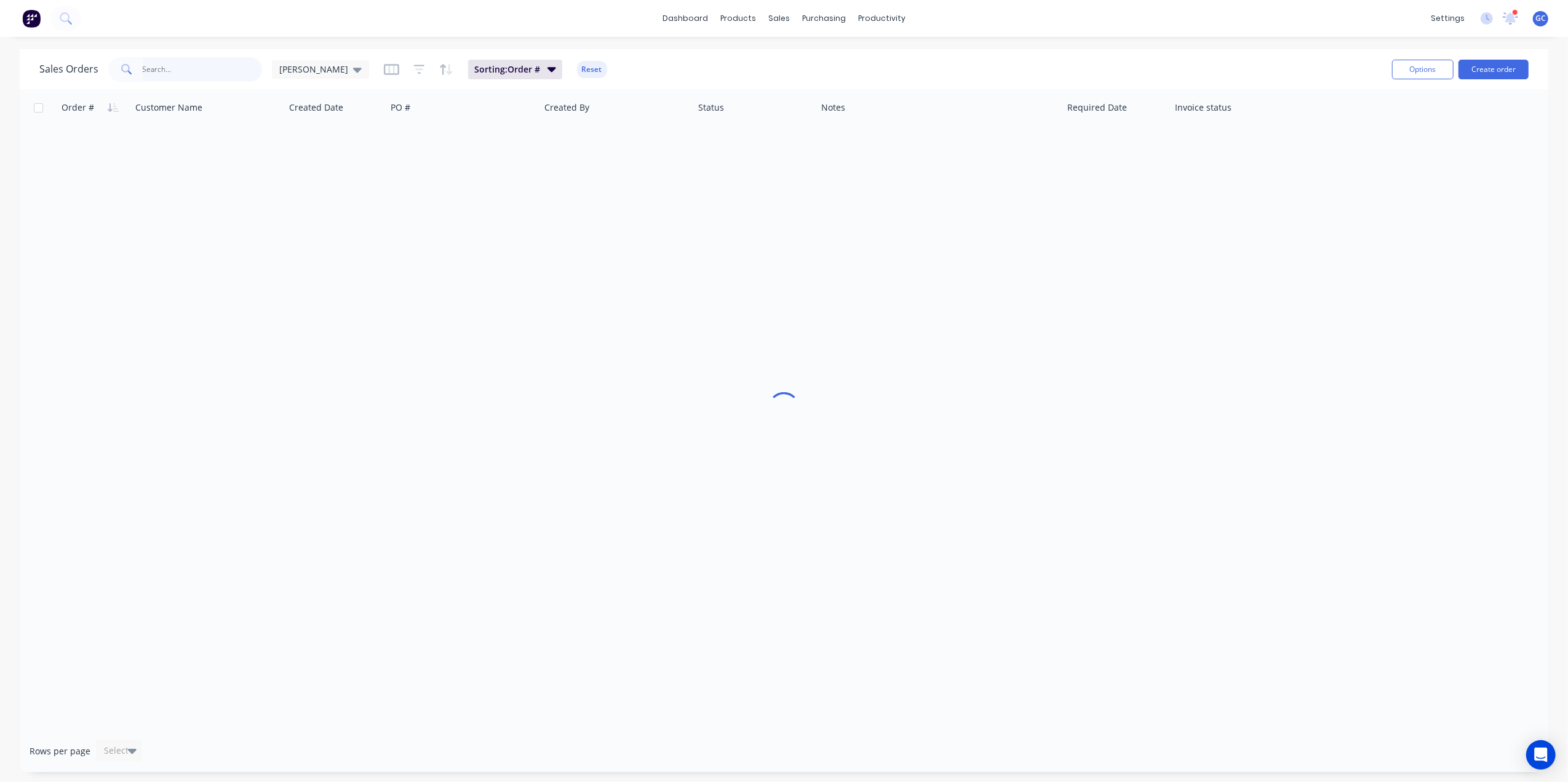
click at [212, 73] on input "text" at bounding box center [202, 70] width 120 height 25
click at [203, 84] on div "Sales Orders trendogsa [PERSON_NAME] Sorting: Order # Reset Options Create order" at bounding box center [784, 70] width 1529 height 40
click at [204, 59] on input "trendogsa" at bounding box center [202, 70] width 120 height 25
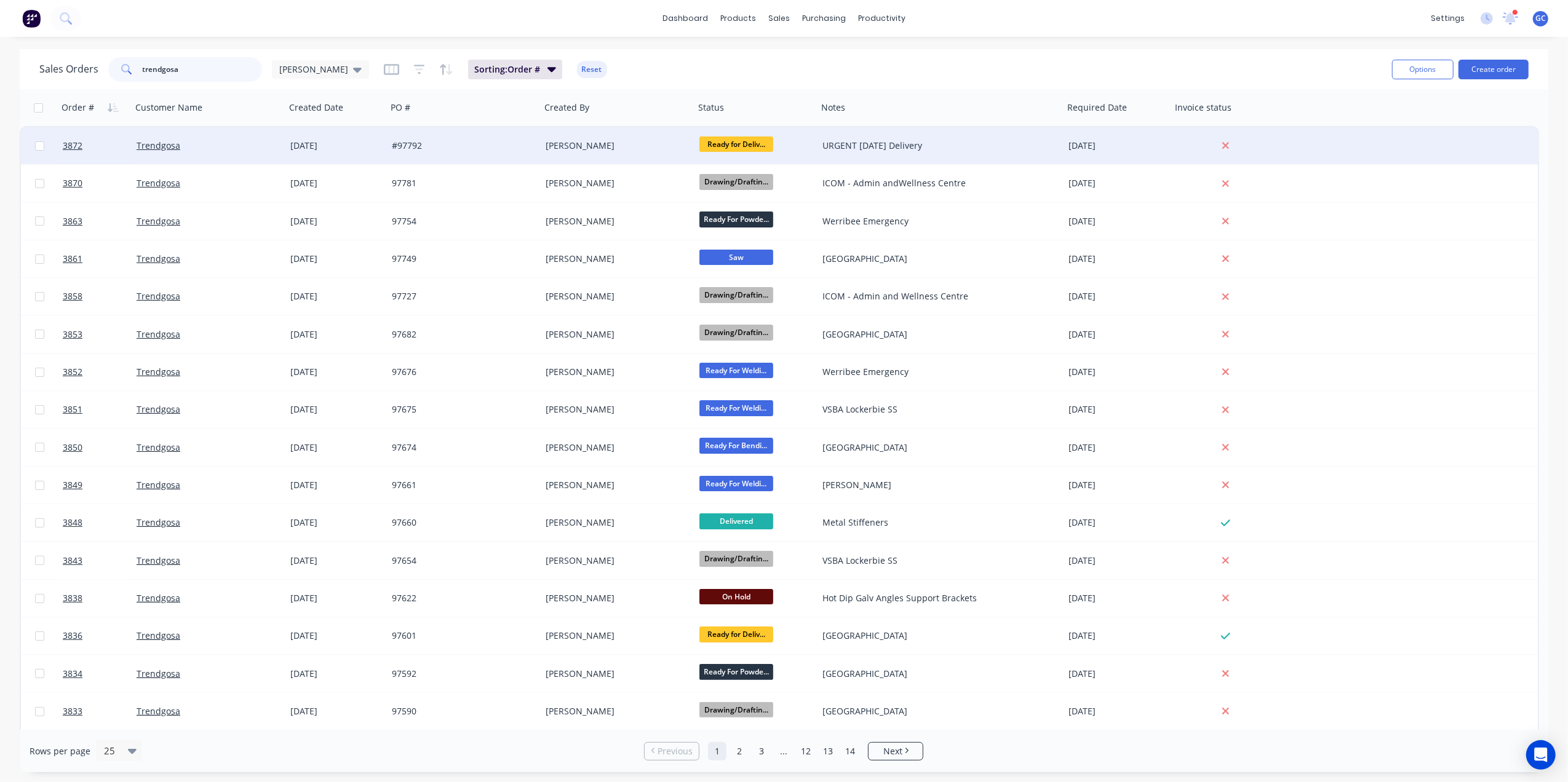
type input "trendgosa"
click at [643, 148] on div "[PERSON_NAME]" at bounding box center [614, 146] width 136 height 12
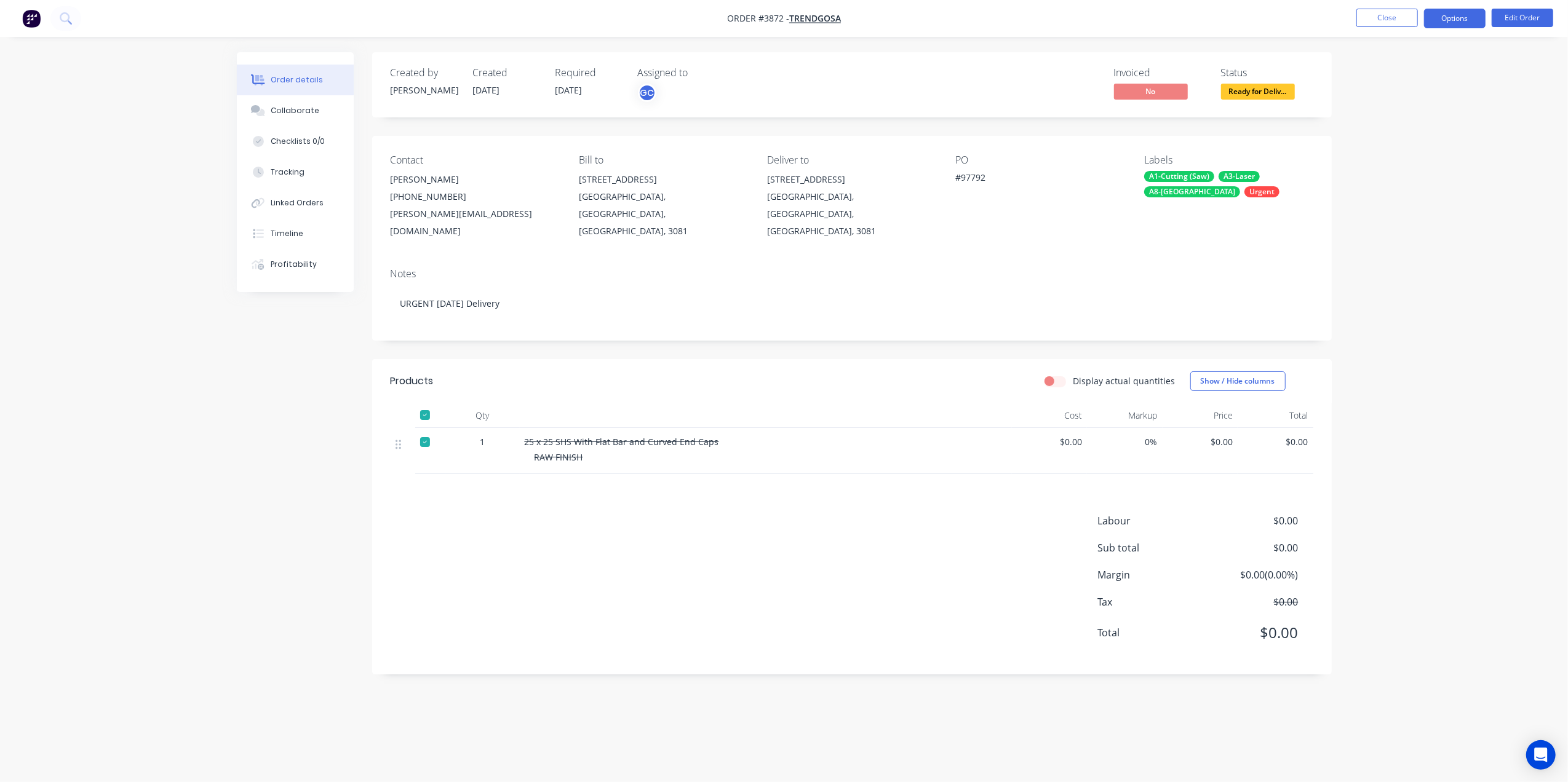
click at [1453, 25] on button "Options" at bounding box center [1455, 18] width 62 height 19
click at [1401, 168] on div "Delivery Docket" at bounding box center [1418, 173] width 113 height 18
click at [1404, 132] on div "Without pricing" at bounding box center [1418, 124] width 113 height 18
click at [1355, 10] on ul "Close Options EMAIL / PRINT Invoice Partial Invoice Order Confirmation Work Ord…" at bounding box center [1455, 18] width 227 height 19
click at [1365, 15] on button "Close" at bounding box center [1387, 18] width 62 height 19
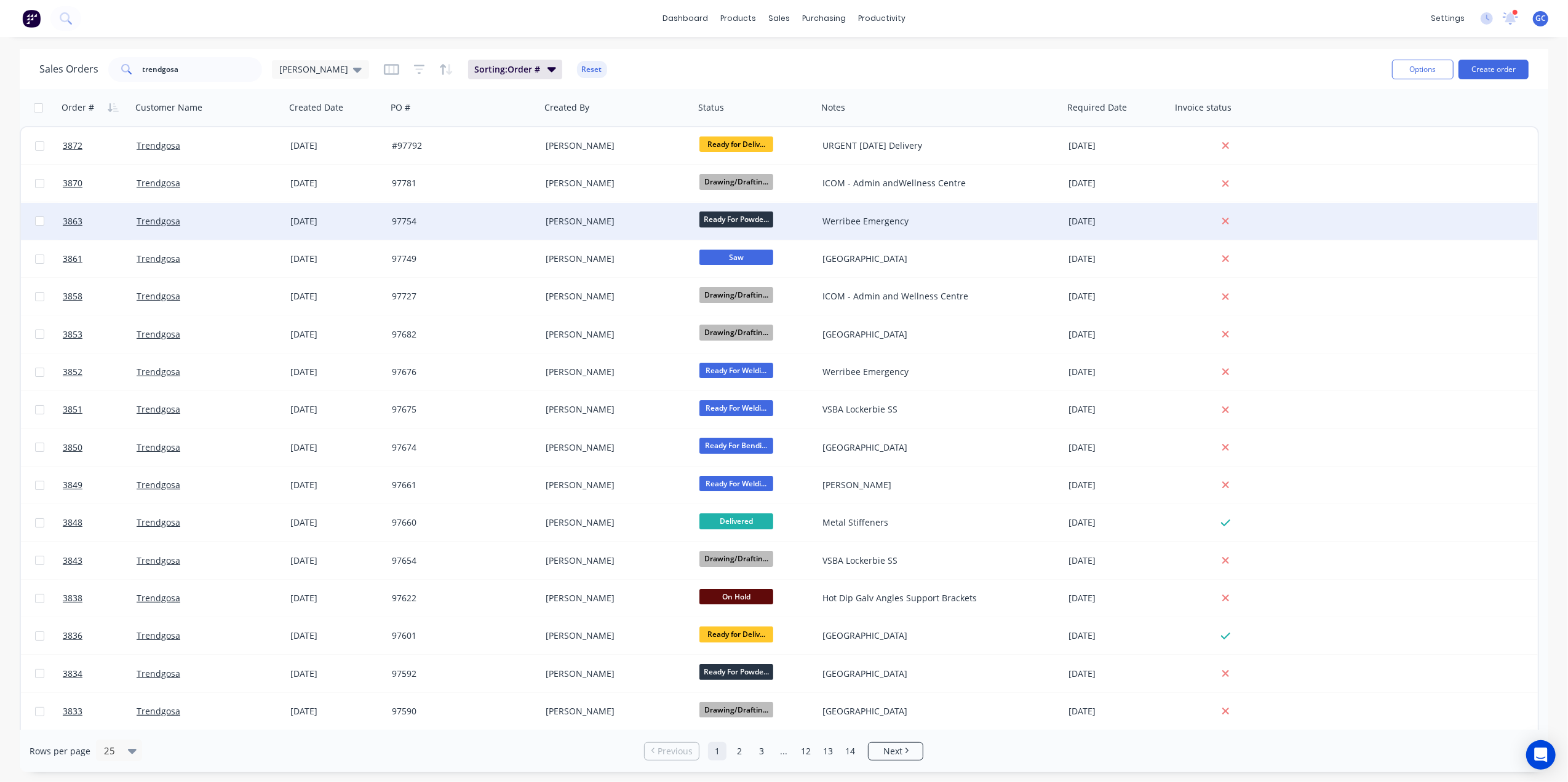
click at [512, 223] on div "97754" at bounding box center [460, 221] width 136 height 12
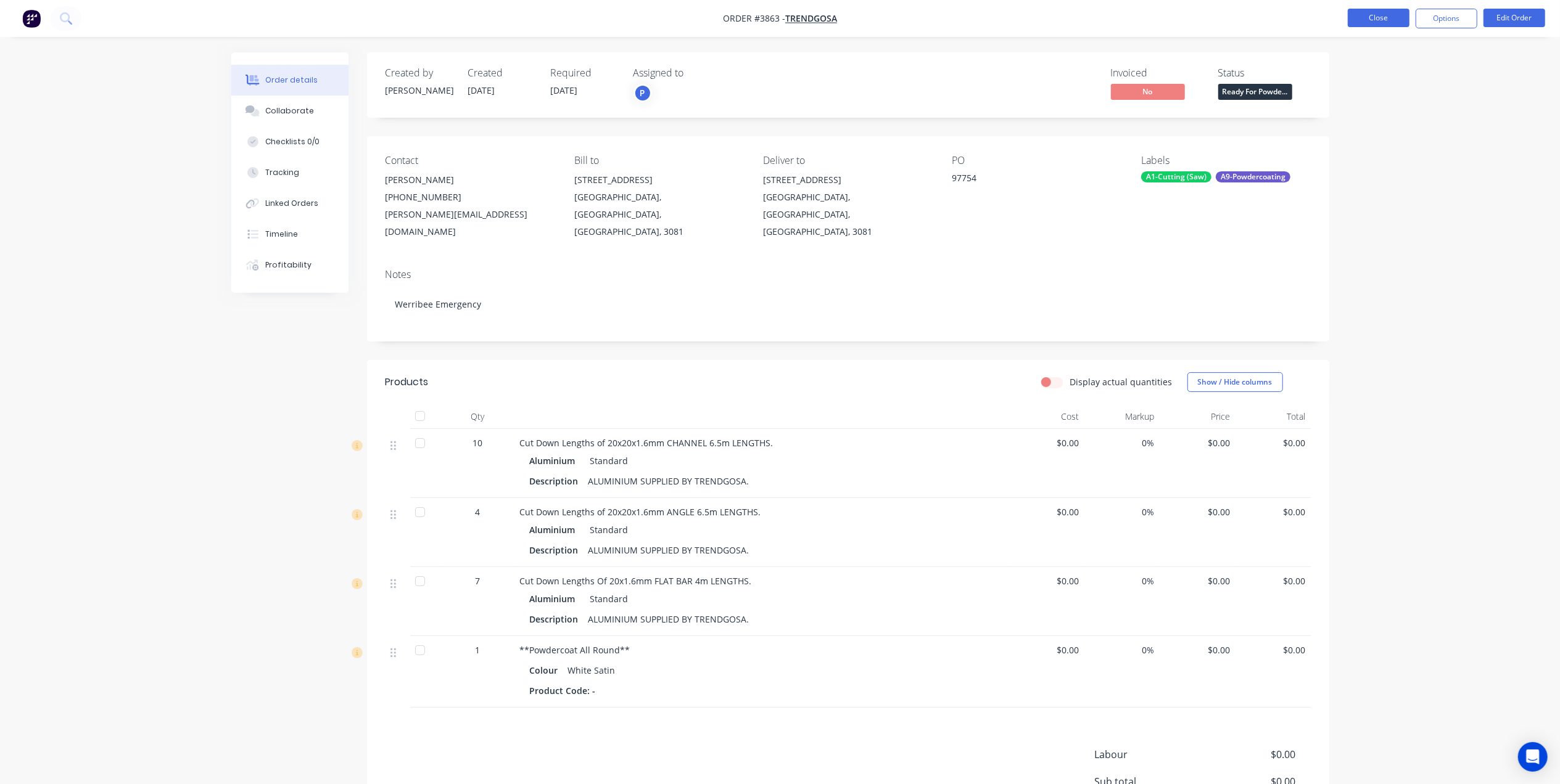
click at [1354, 19] on button "Close" at bounding box center [1378, 18] width 62 height 19
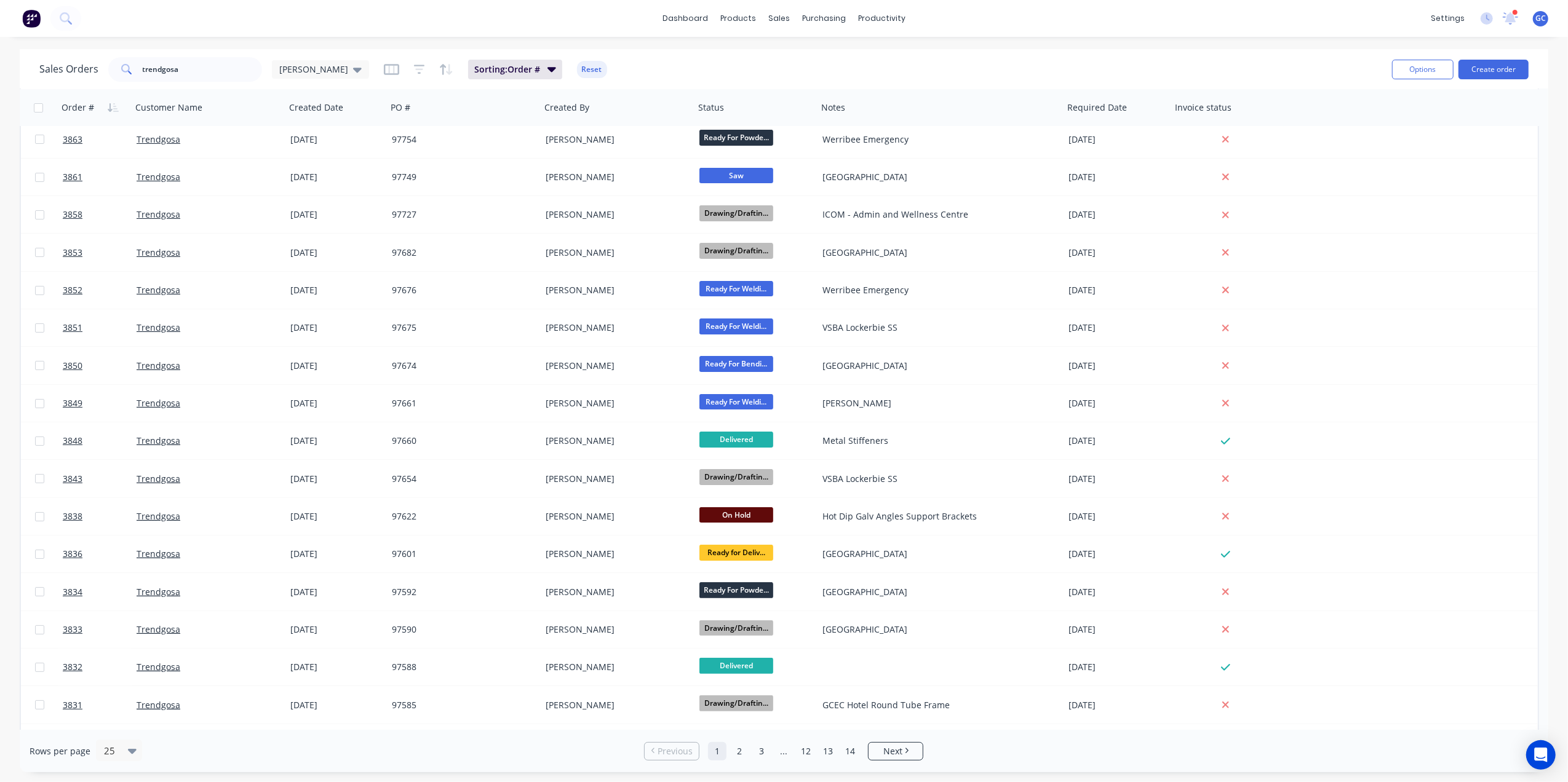
scroll to position [164, 0]
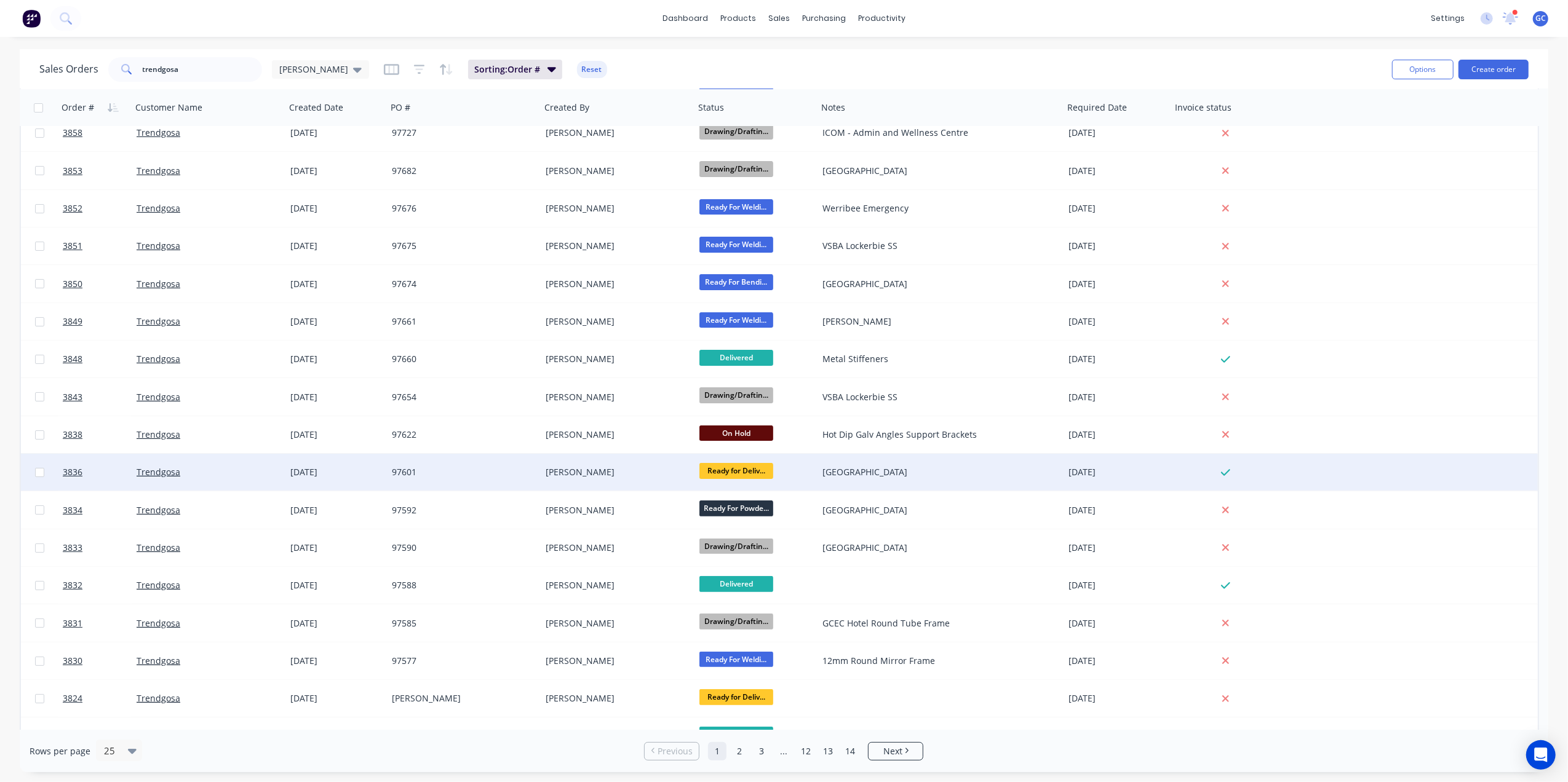
click at [610, 466] on div "[PERSON_NAME]" at bounding box center [614, 472] width 136 height 12
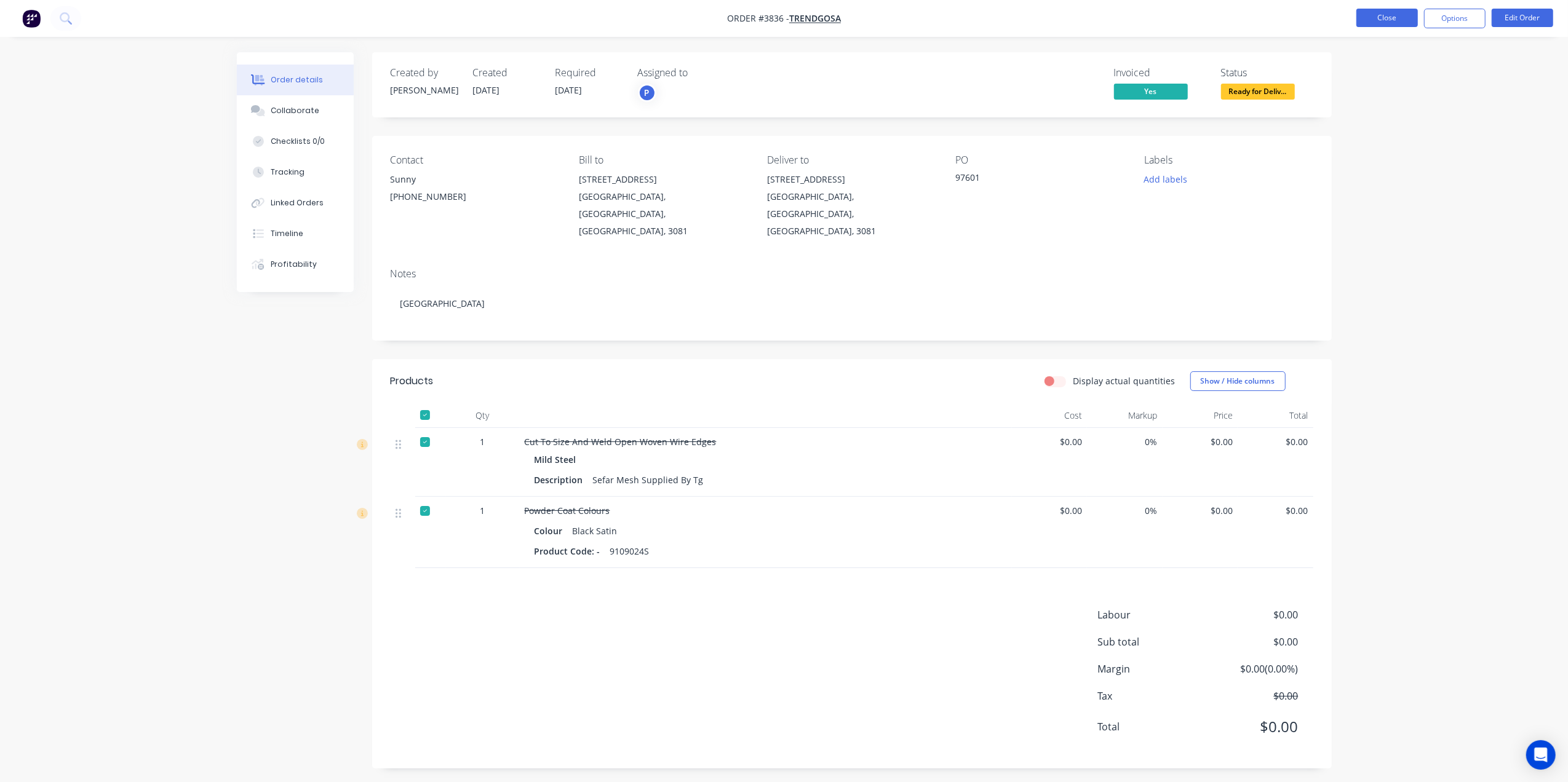
click at [1398, 19] on button "Close" at bounding box center [1387, 18] width 62 height 19
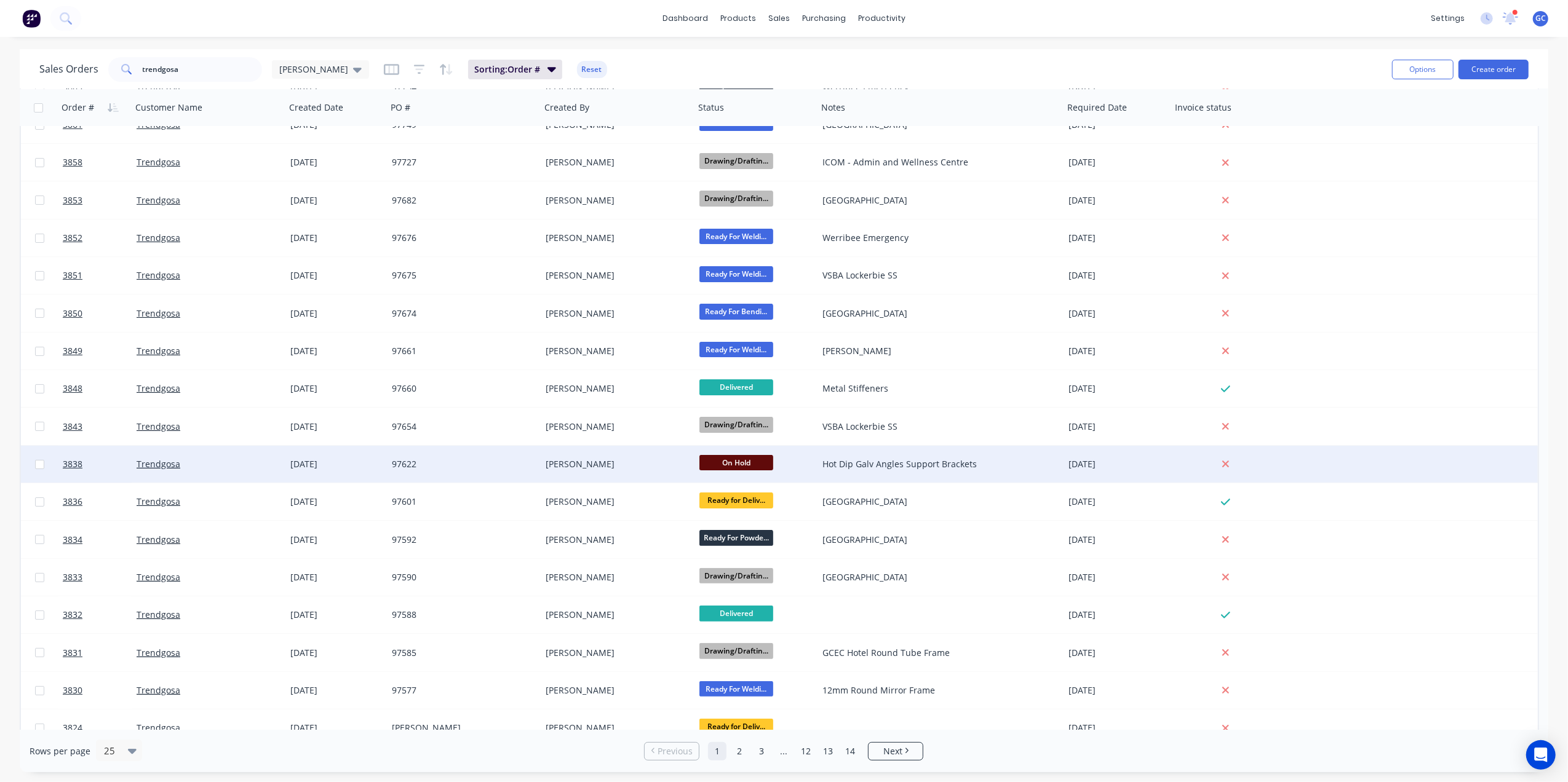
scroll to position [164, 0]
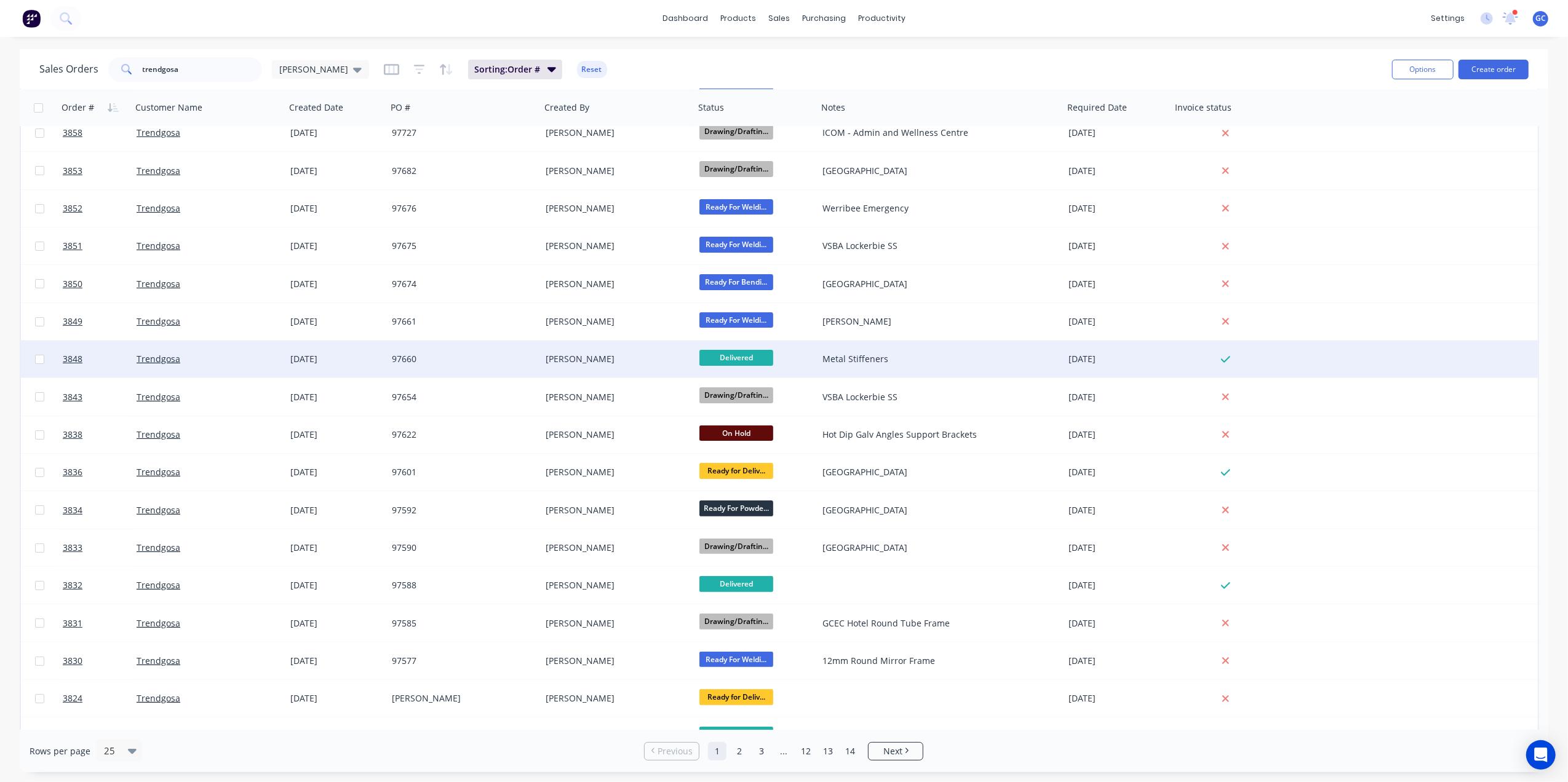
click at [643, 362] on div "[PERSON_NAME]" at bounding box center [614, 359] width 136 height 12
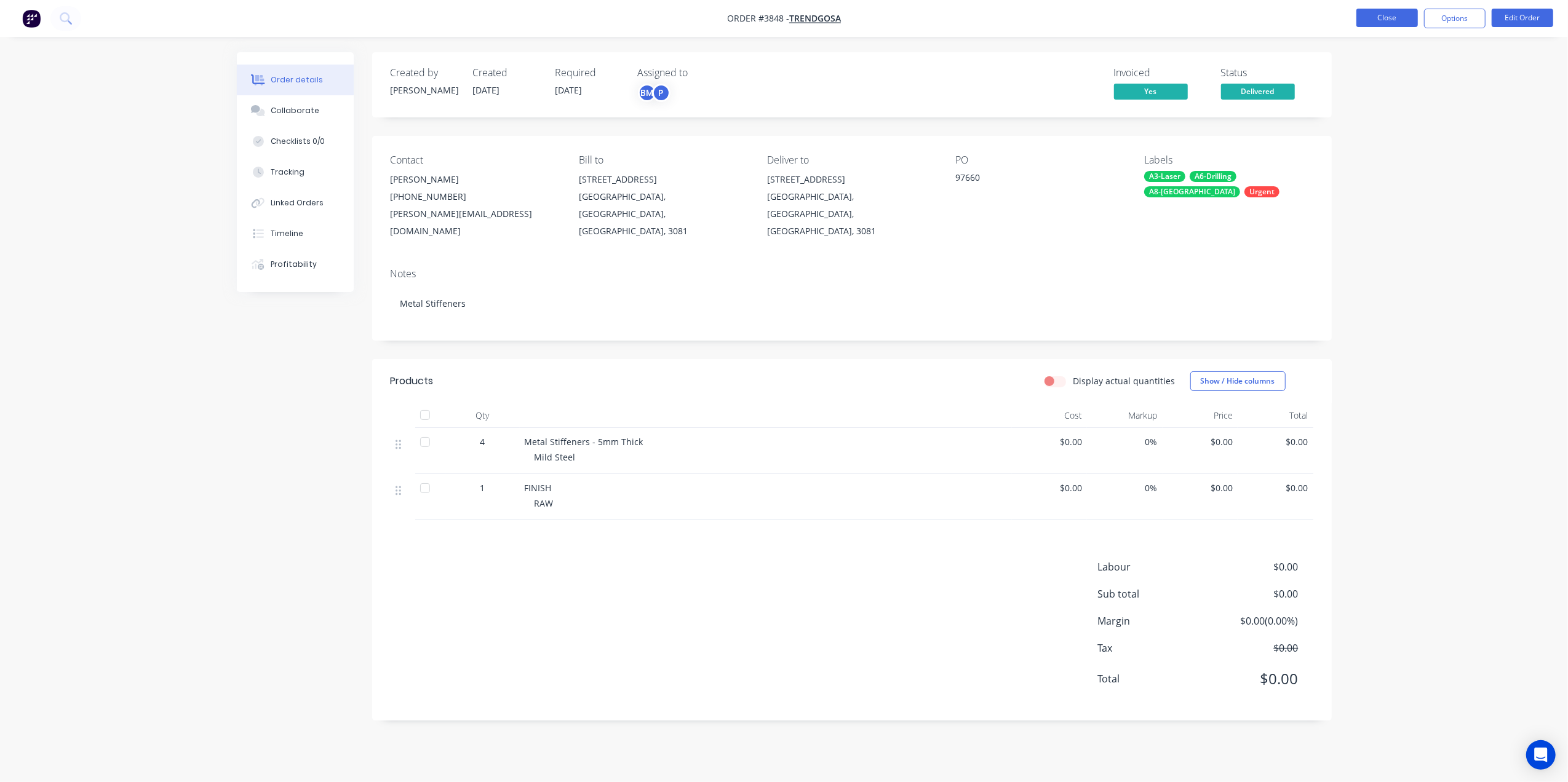
click at [1401, 19] on button "Close" at bounding box center [1387, 18] width 62 height 19
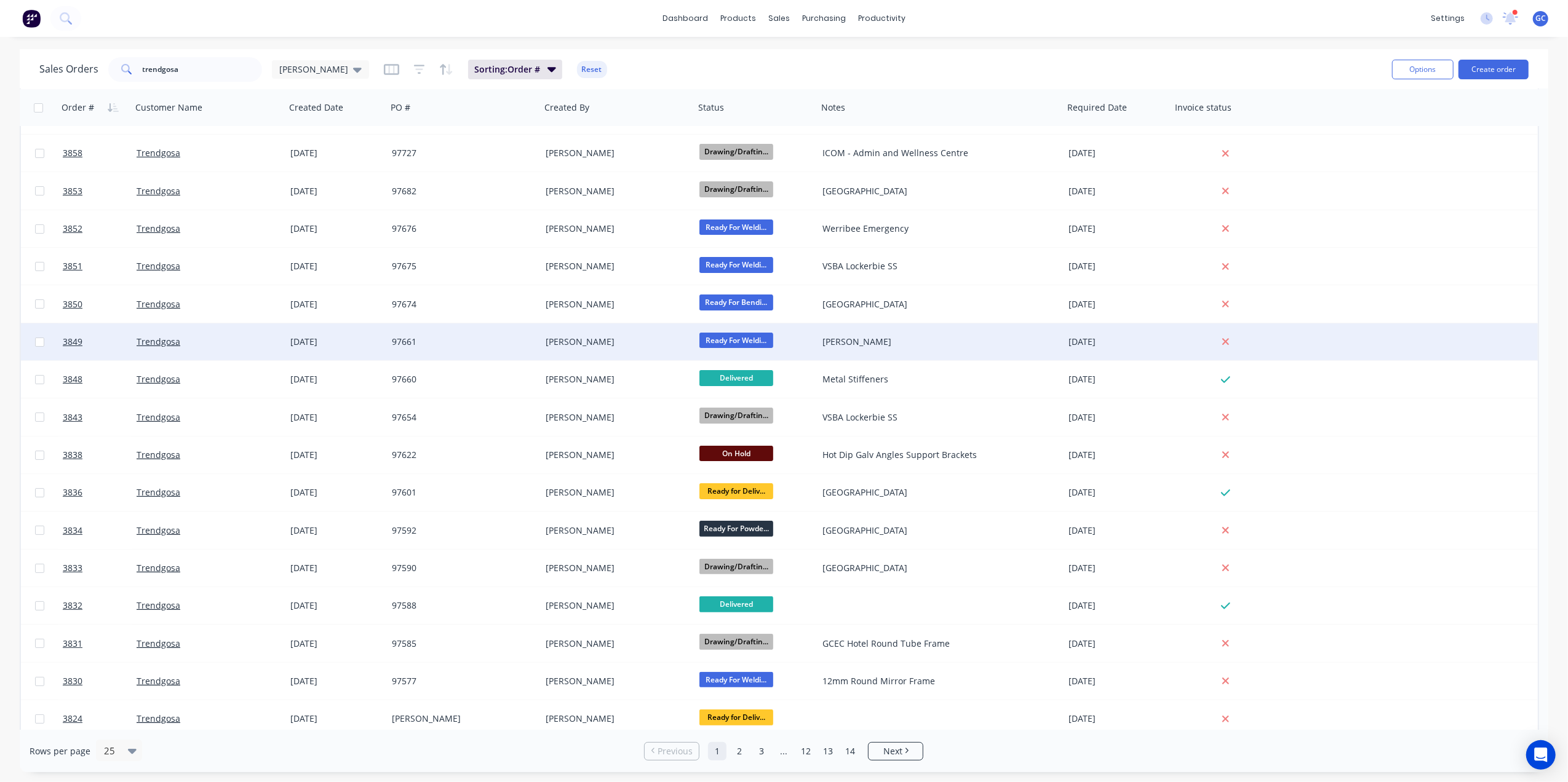
scroll to position [338, 0]
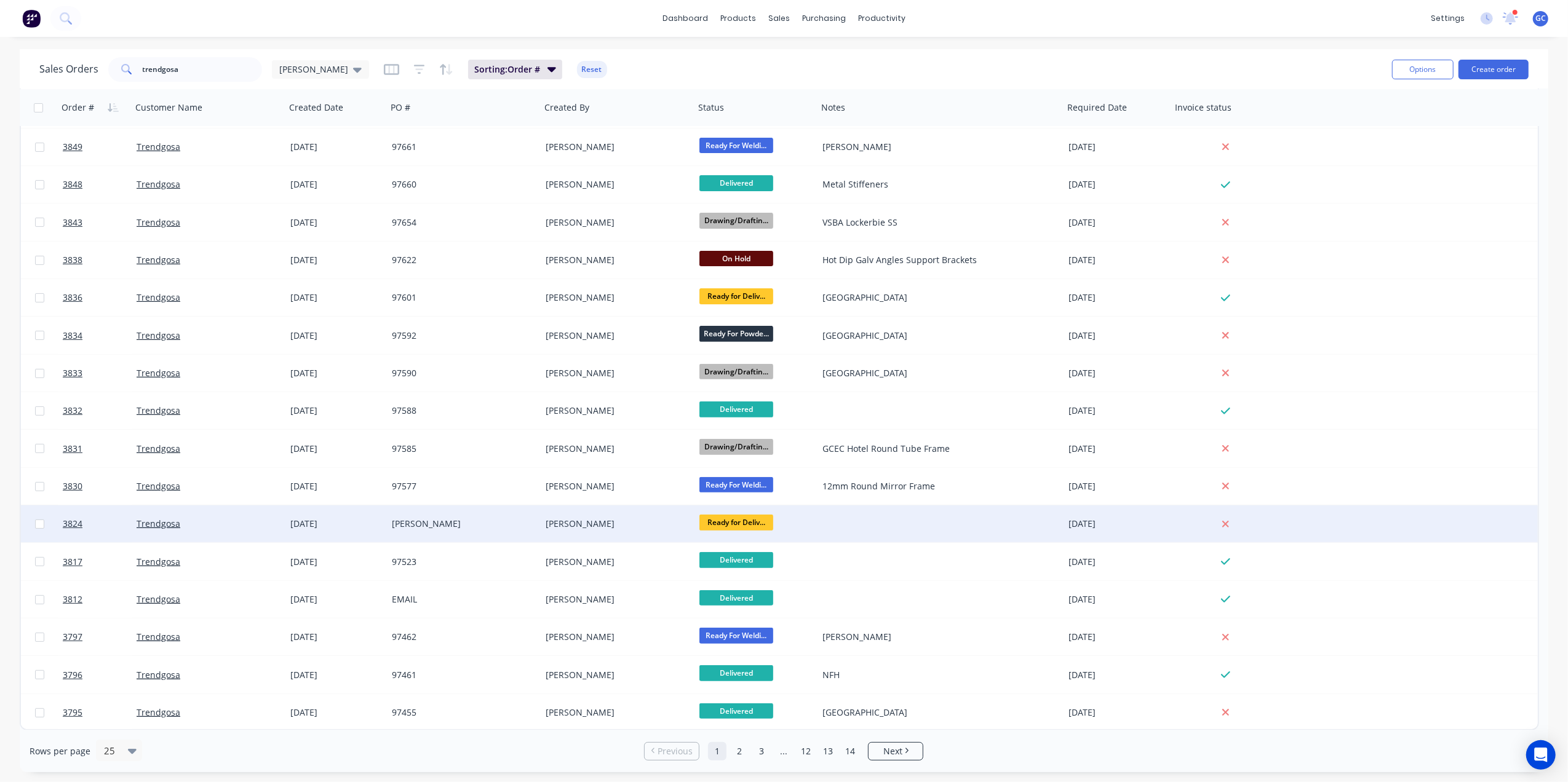
click at [599, 515] on div "[PERSON_NAME]" at bounding box center [618, 523] width 154 height 37
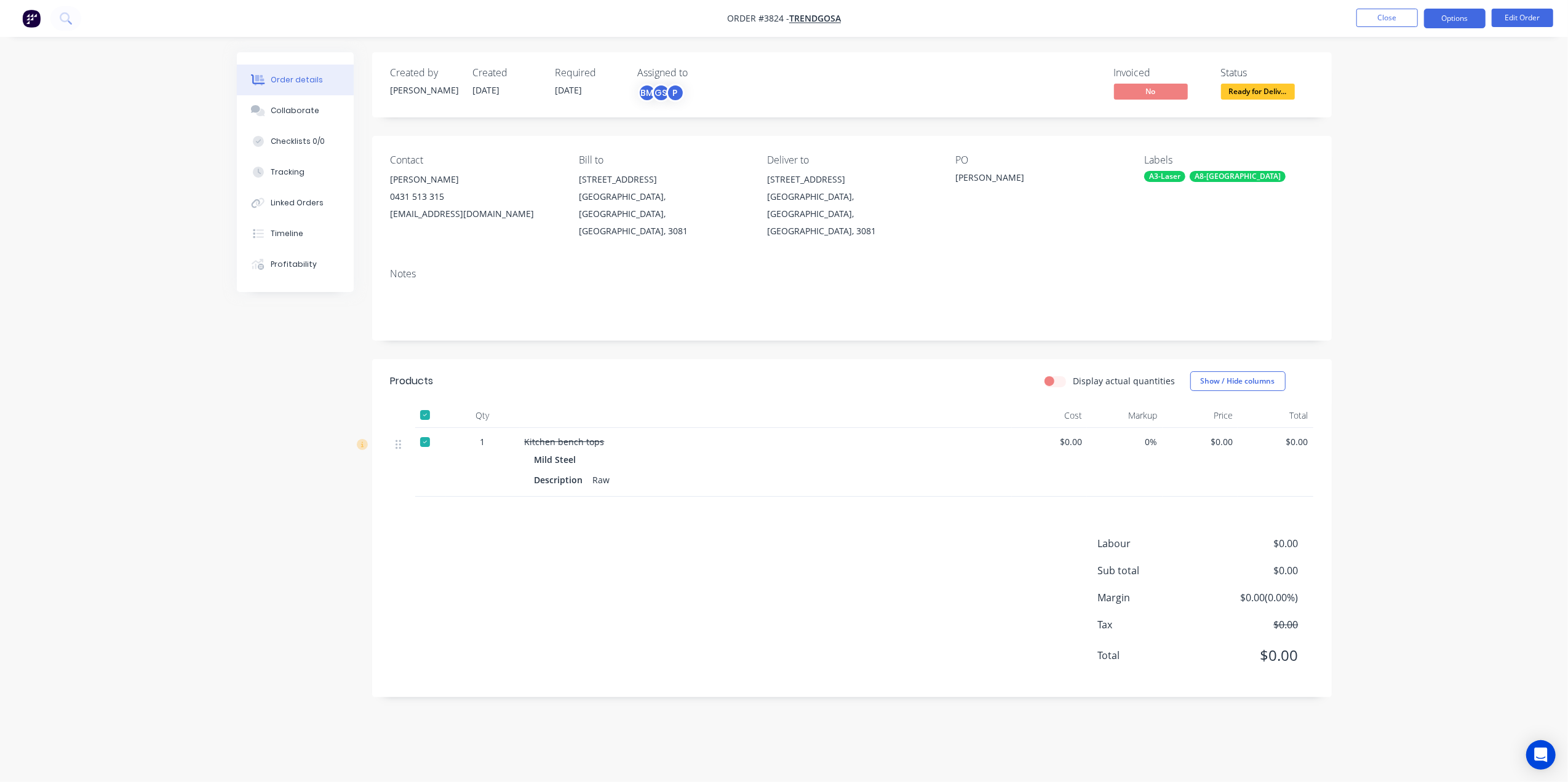
click at [1443, 25] on button "Options" at bounding box center [1455, 18] width 62 height 19
click at [1393, 166] on div "Delivery Docket" at bounding box center [1418, 173] width 113 height 18
click at [1411, 124] on div "Without pricing" at bounding box center [1418, 124] width 113 height 18
click at [1394, 11] on button "Close" at bounding box center [1387, 18] width 62 height 19
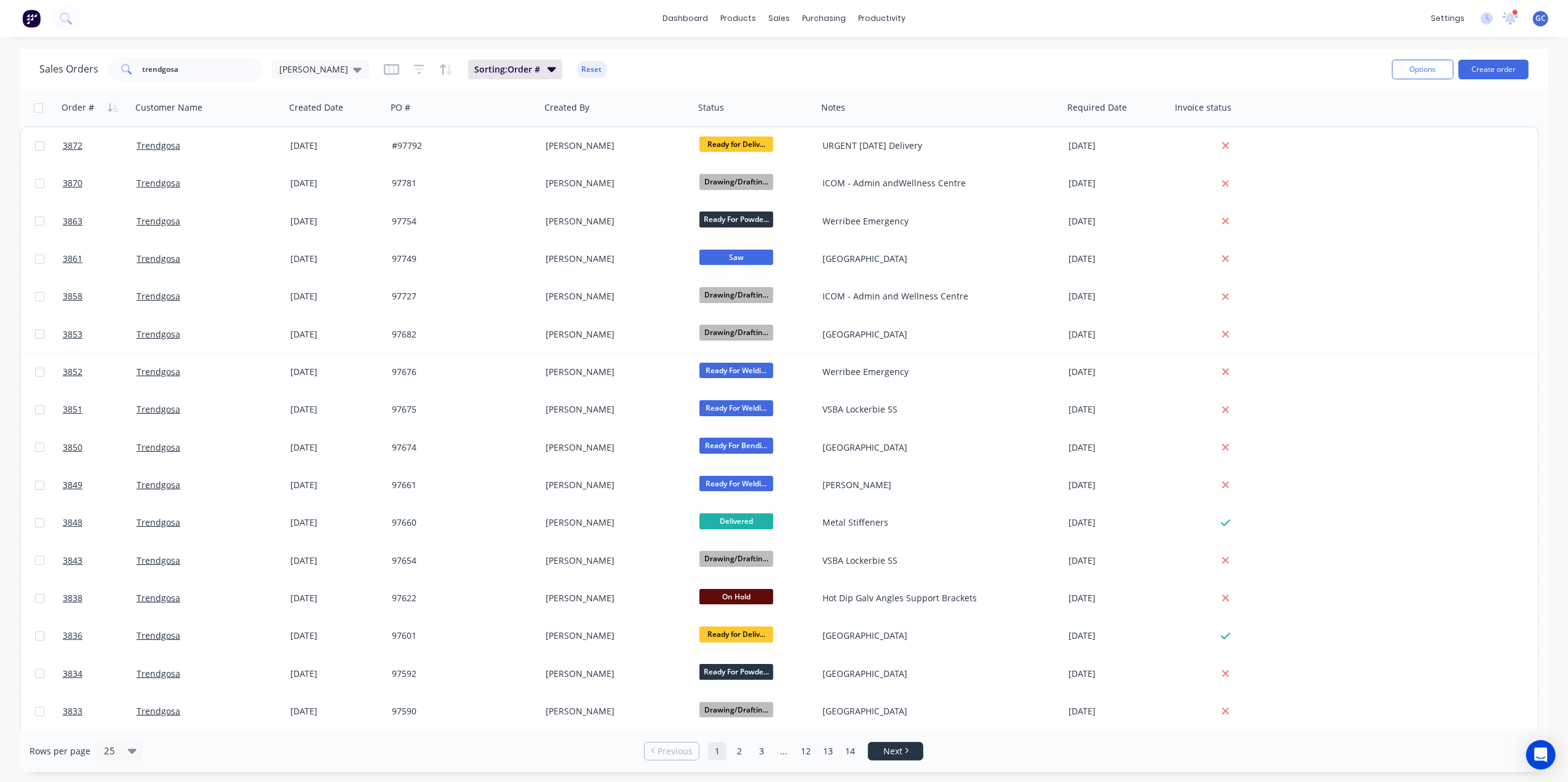
click at [917, 755] on link "Next" at bounding box center [895, 751] width 54 height 12
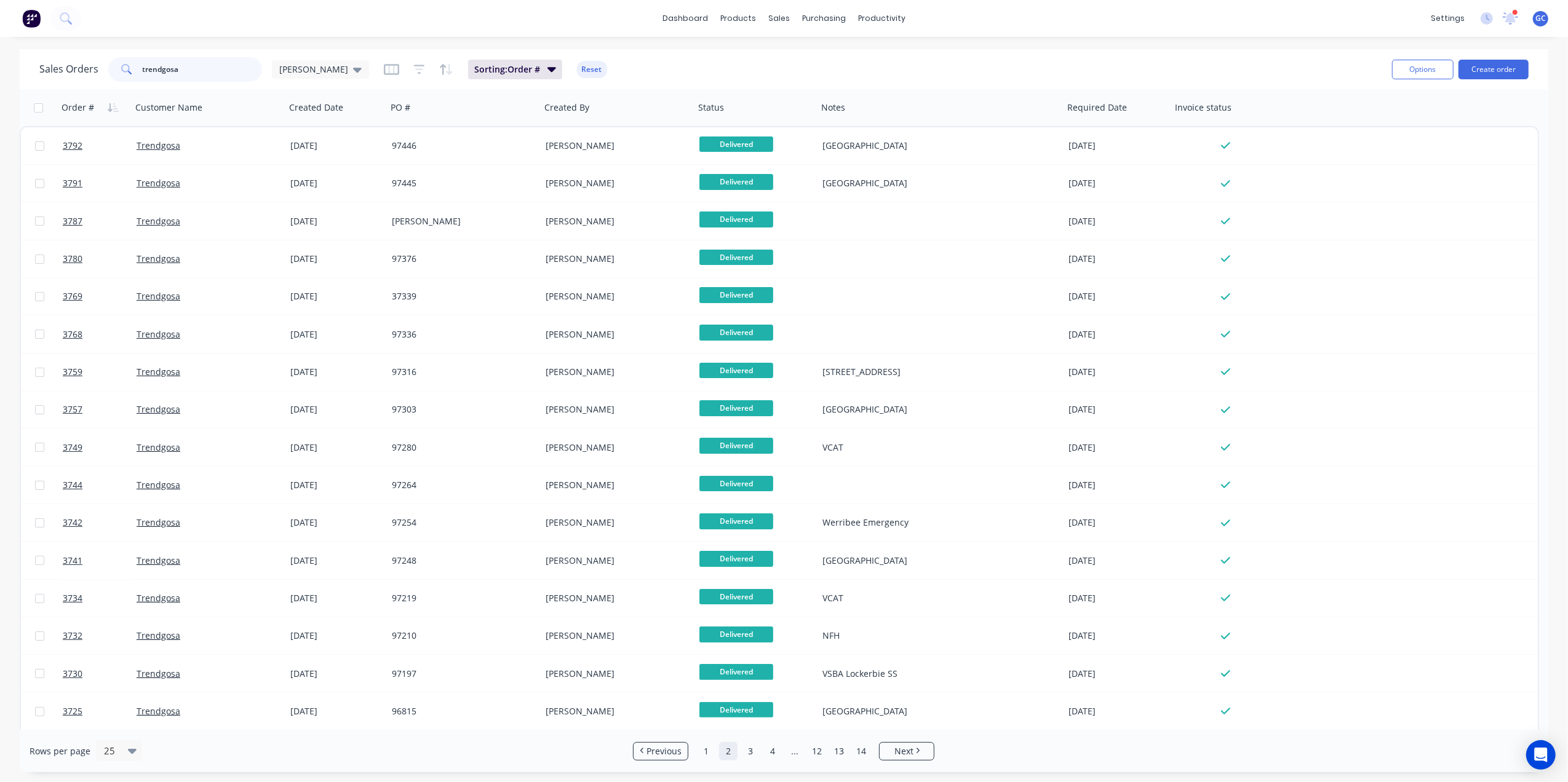
drag, startPoint x: 213, startPoint y: 59, endPoint x: 0, endPoint y: 42, distance: 213.7
click at [0, 43] on html "dashboard products sales purchasing productivity dashboard products Product Cat…" at bounding box center [784, 391] width 1568 height 782
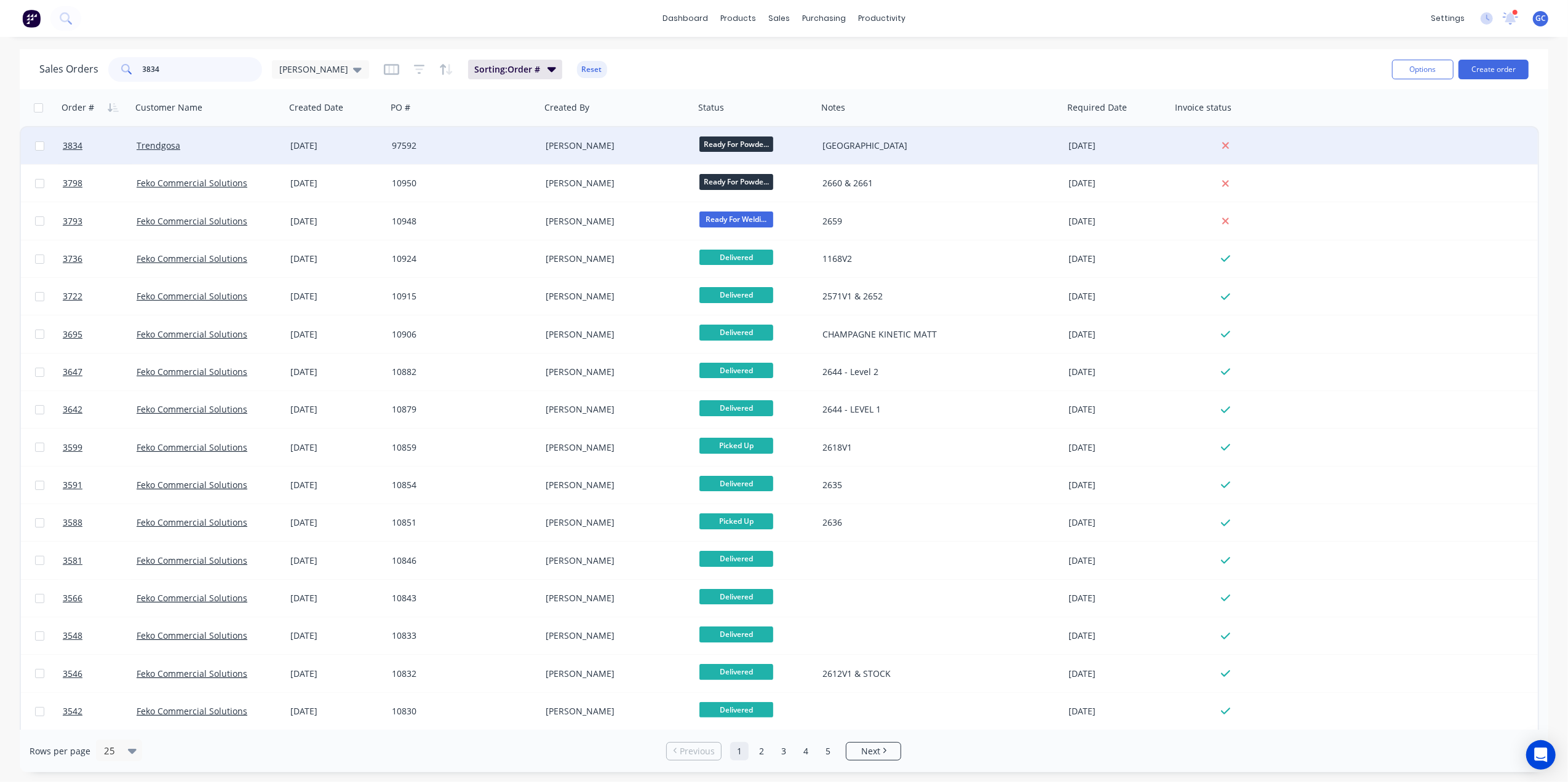
type input "3834"
click at [225, 152] on div "Trendgosa" at bounding box center [209, 145] width 154 height 37
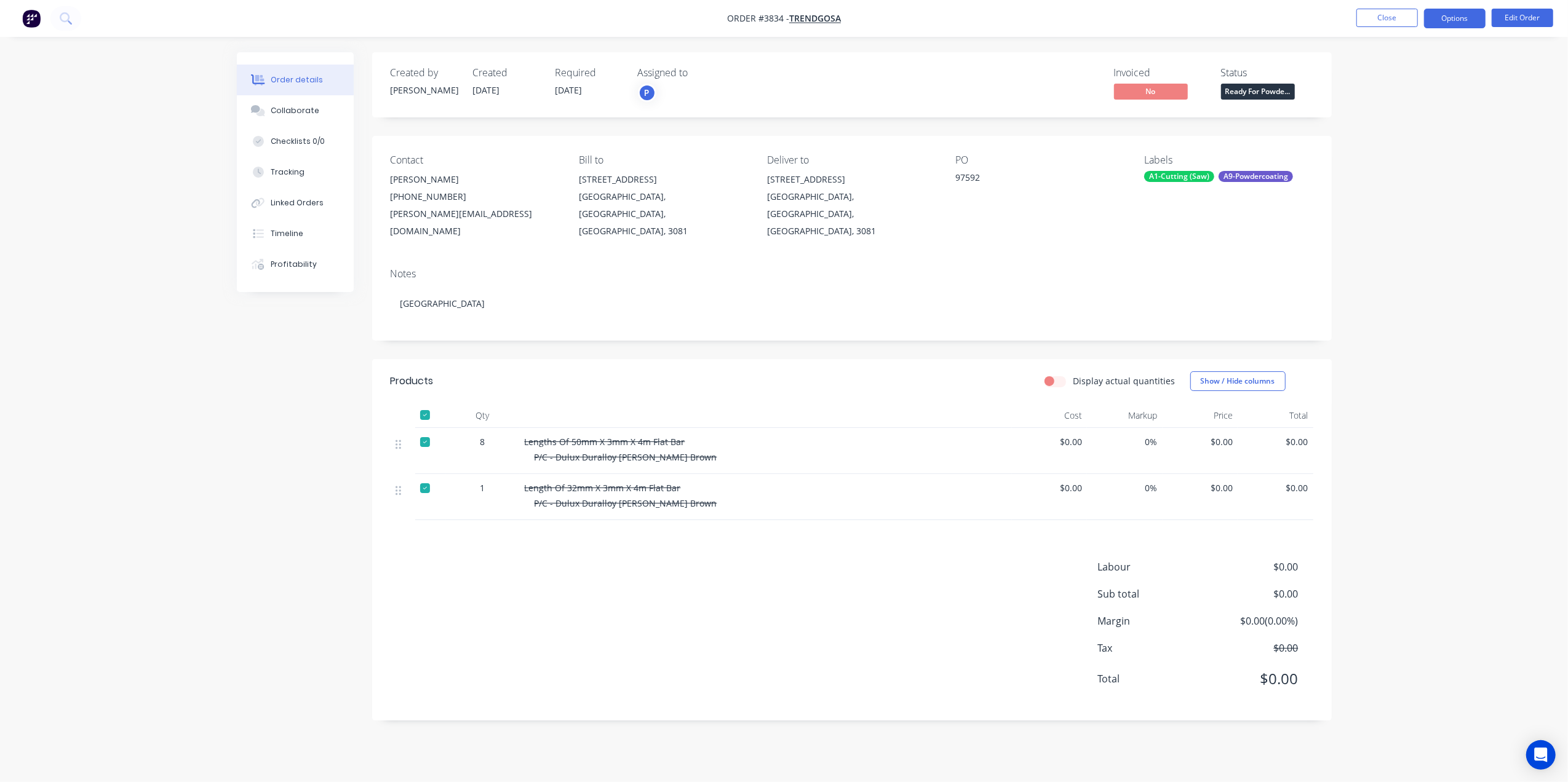
click at [1450, 13] on button "Options" at bounding box center [1455, 18] width 62 height 19
click at [1415, 173] on div "Delivery Docket" at bounding box center [1418, 173] width 113 height 18
click at [1418, 123] on div "Without pricing" at bounding box center [1418, 124] width 113 height 18
click at [1384, 13] on button "Close" at bounding box center [1387, 18] width 62 height 19
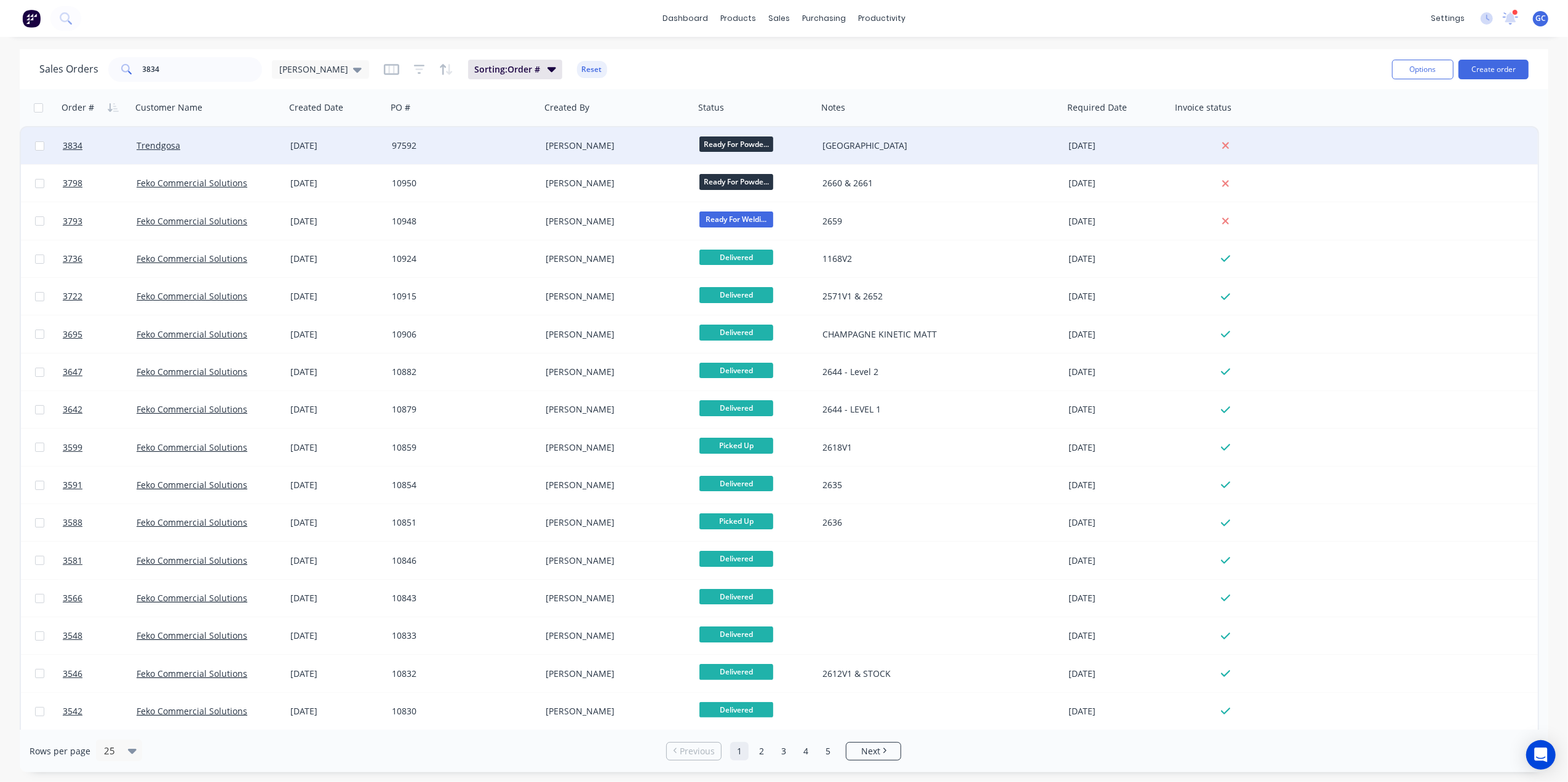
click at [749, 139] on span "Ready For Powde..." at bounding box center [736, 144] width 74 height 15
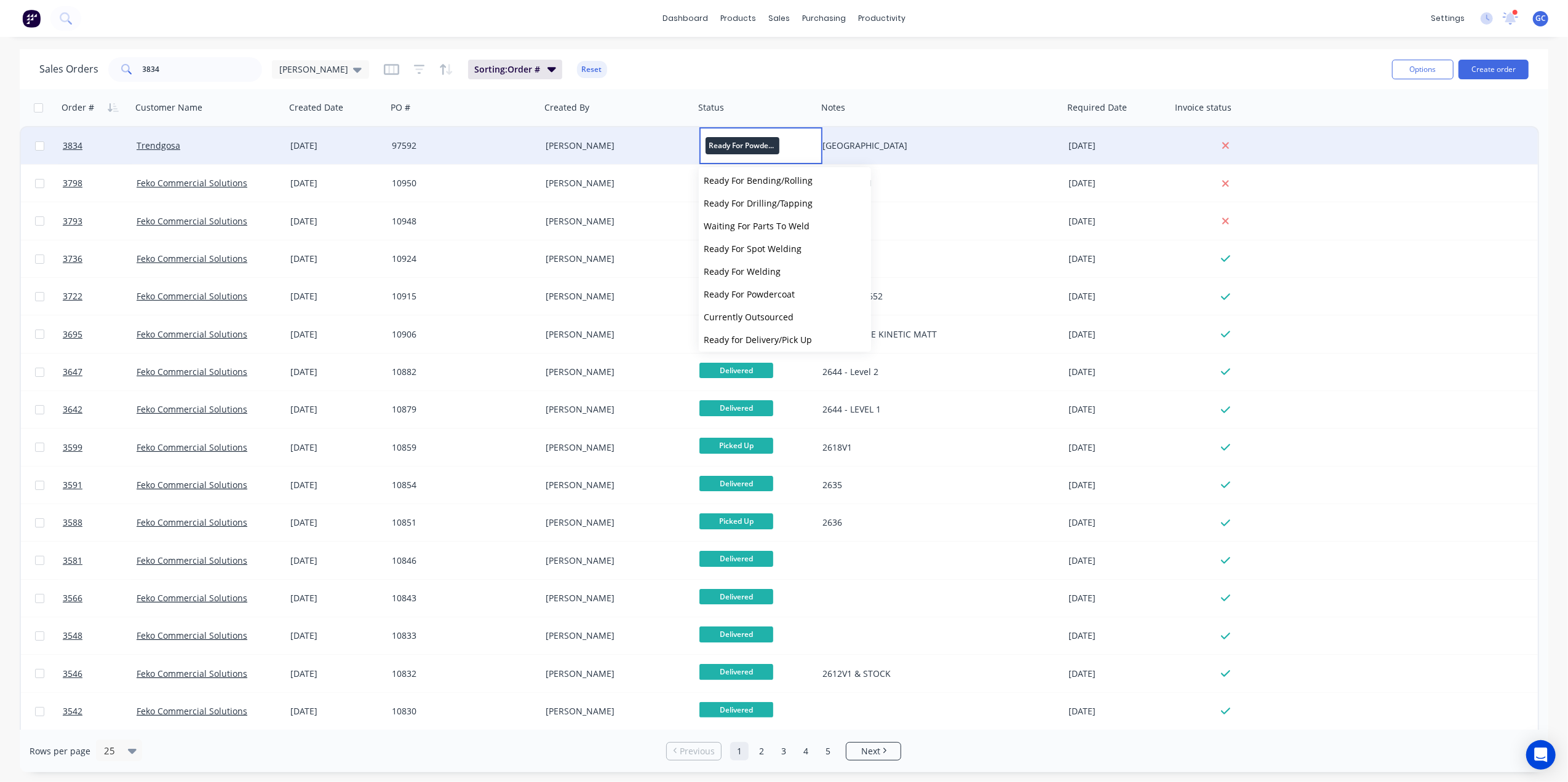
scroll to position [326, 0]
click at [738, 316] on span "Delivered" at bounding box center [723, 312] width 39 height 11
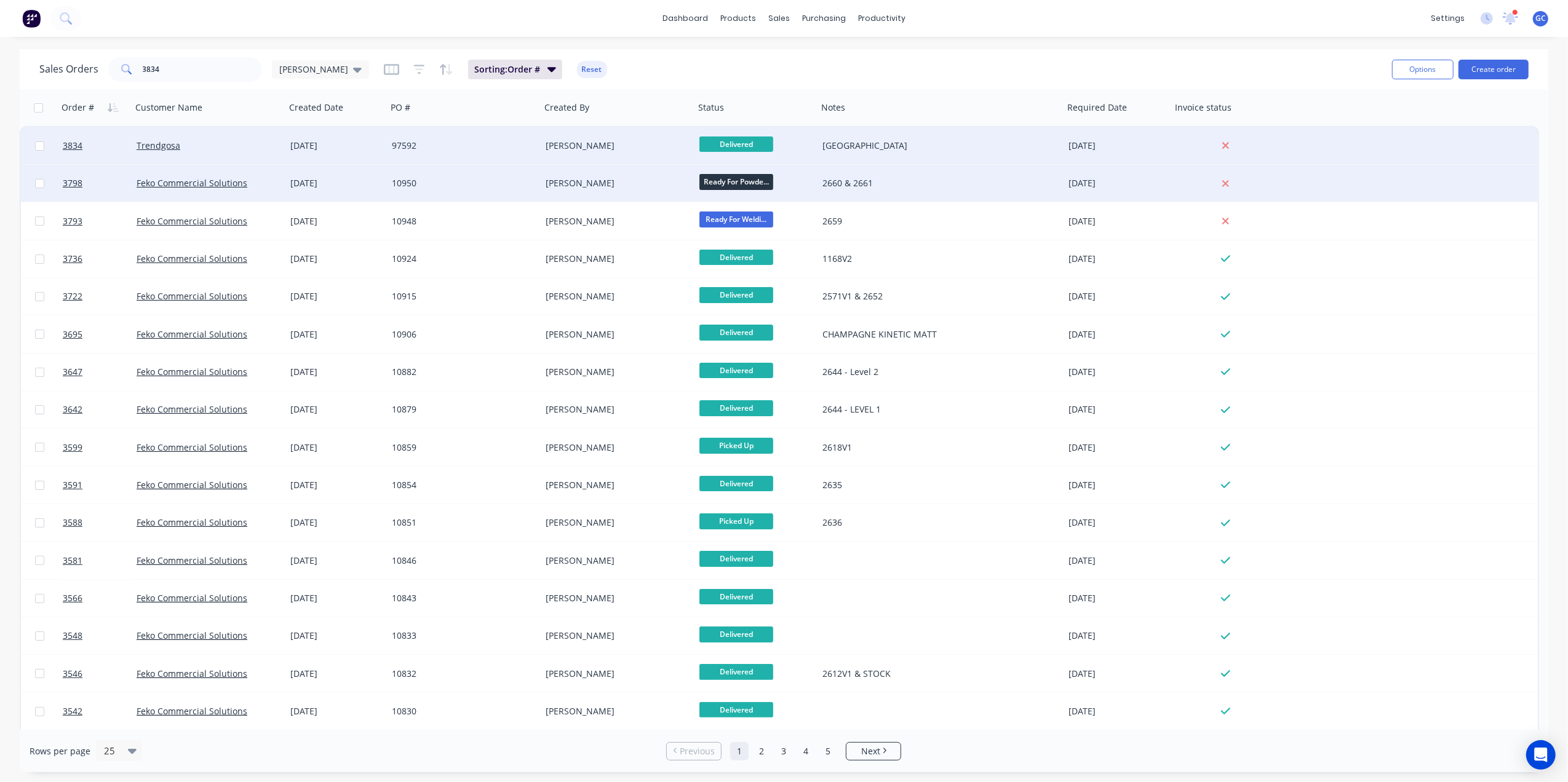
click at [742, 180] on span "Ready For Powde..." at bounding box center [736, 181] width 74 height 15
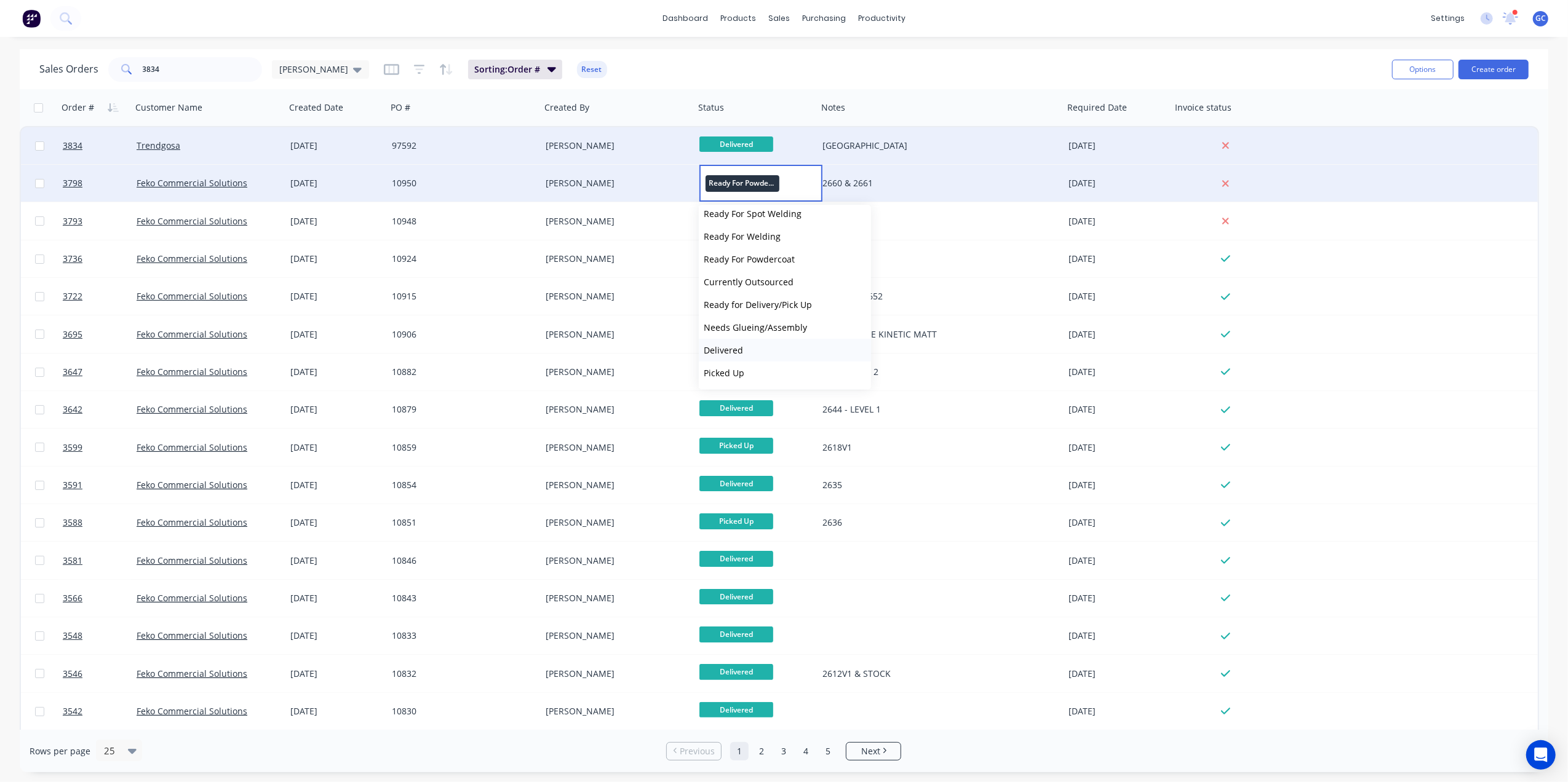
click at [737, 350] on span "Delivered" at bounding box center [723, 350] width 39 height 11
